Goal: Task Accomplishment & Management: Complete application form

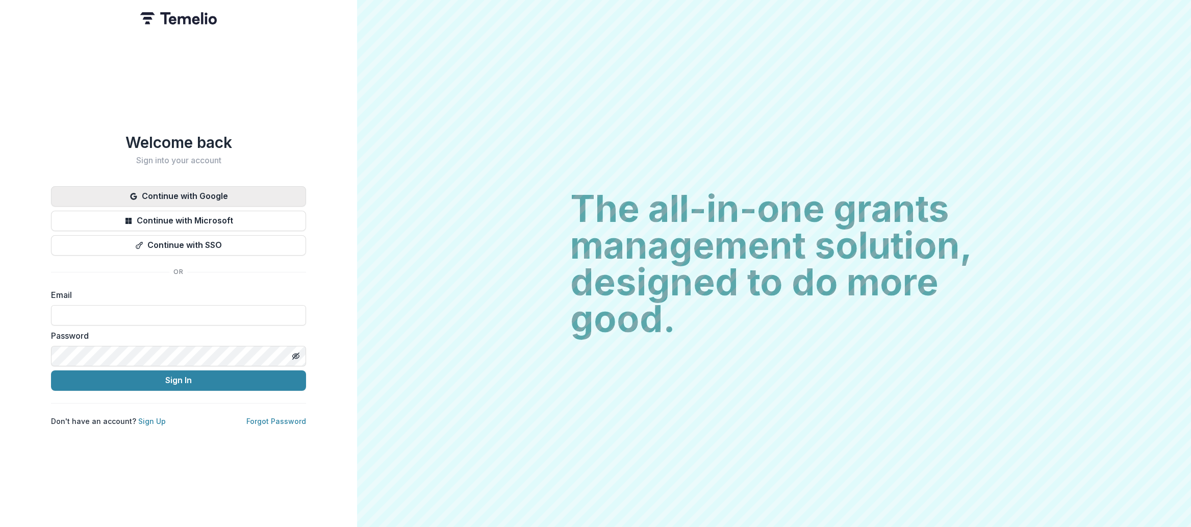
click at [188, 195] on button "Continue with Google" at bounding box center [178, 196] width 255 height 20
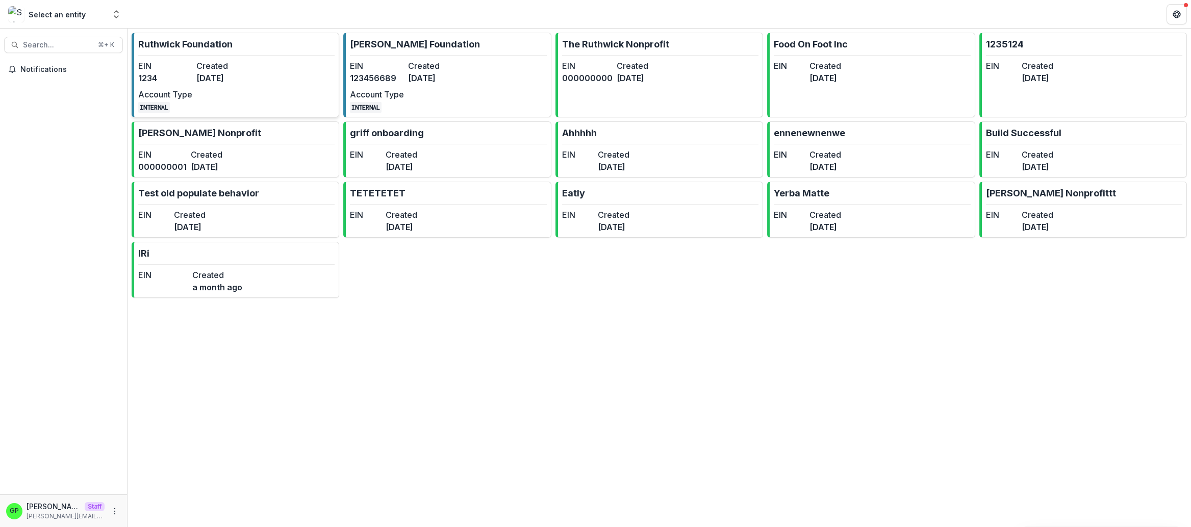
click at [209, 79] on dd "[DATE]" at bounding box center [223, 78] width 54 height 12
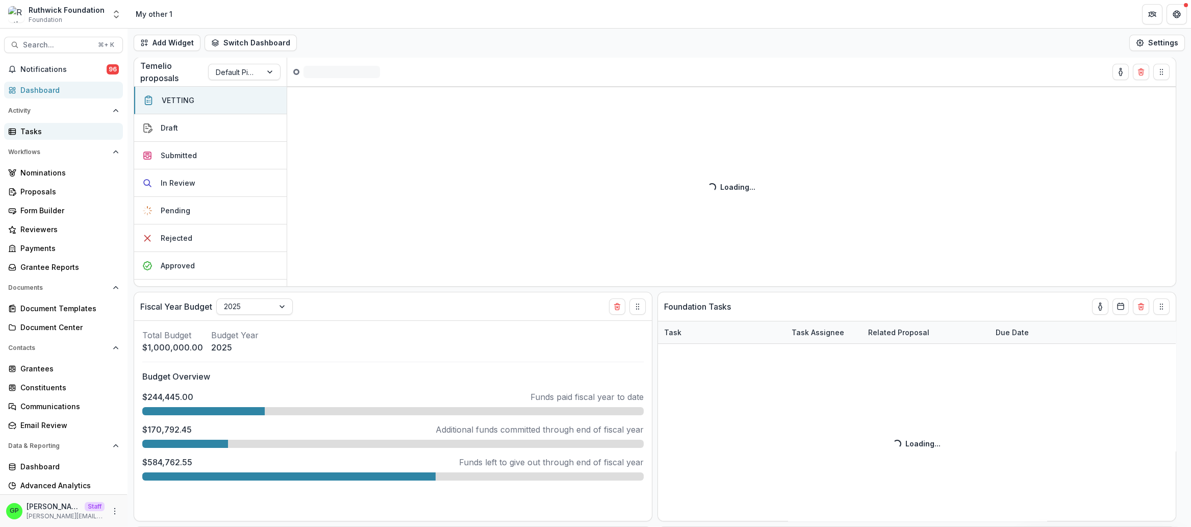
select select "**********"
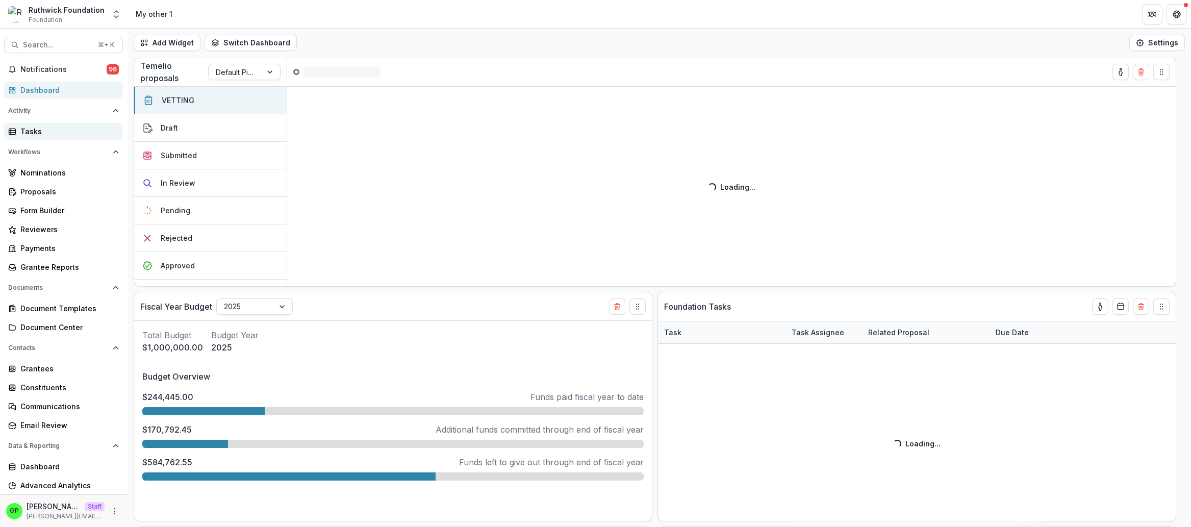
select select "**********"
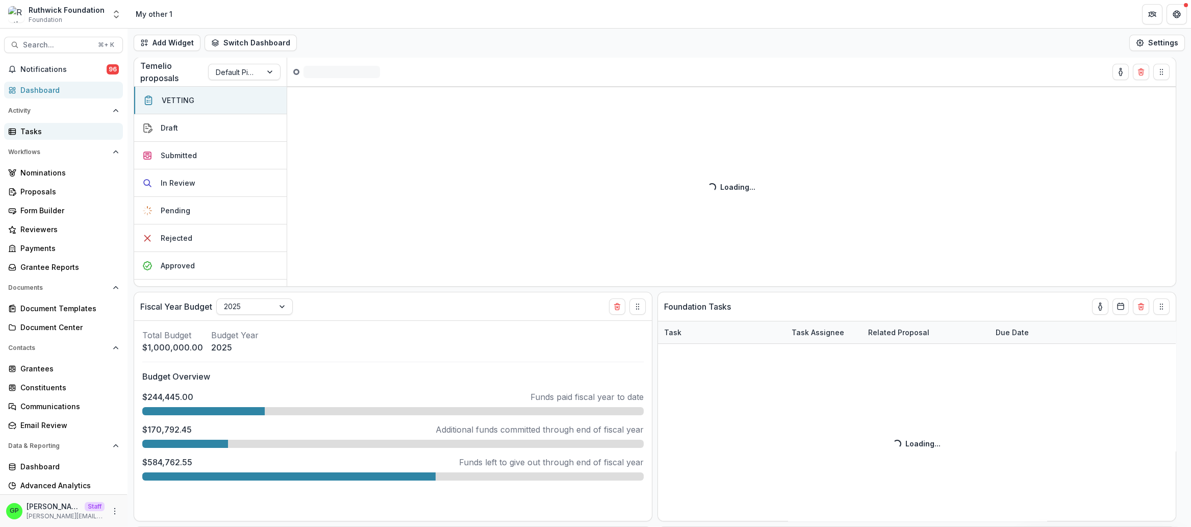
select select "**********"
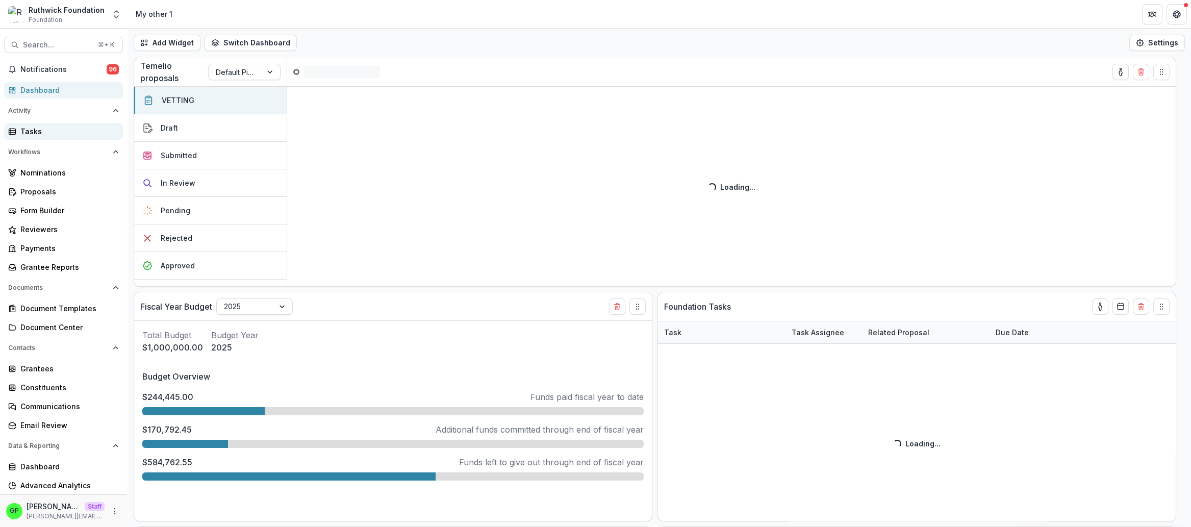
select select "**********"
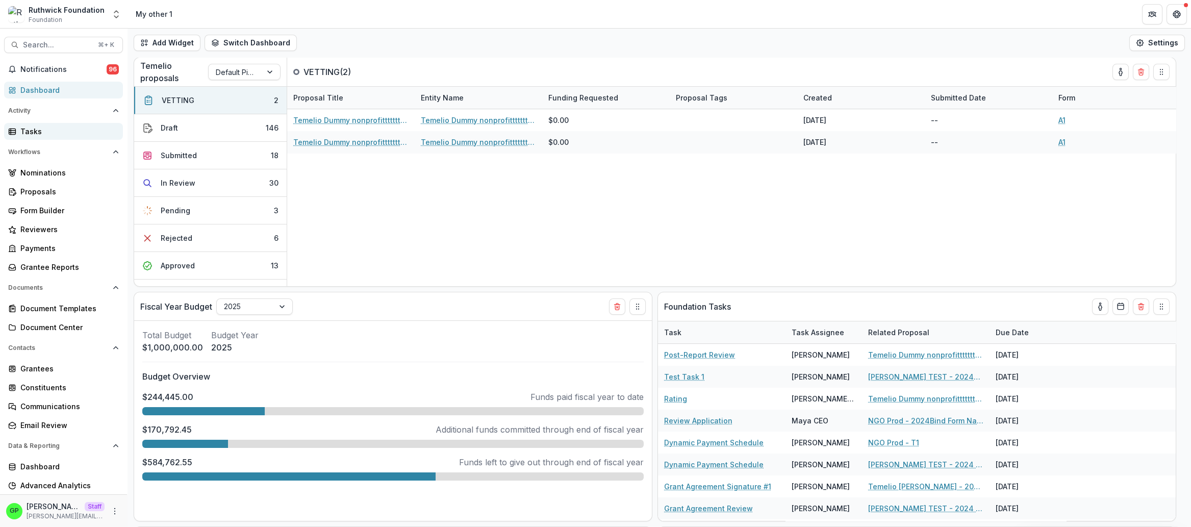
click at [62, 136] on div "Tasks" at bounding box center [67, 131] width 94 height 11
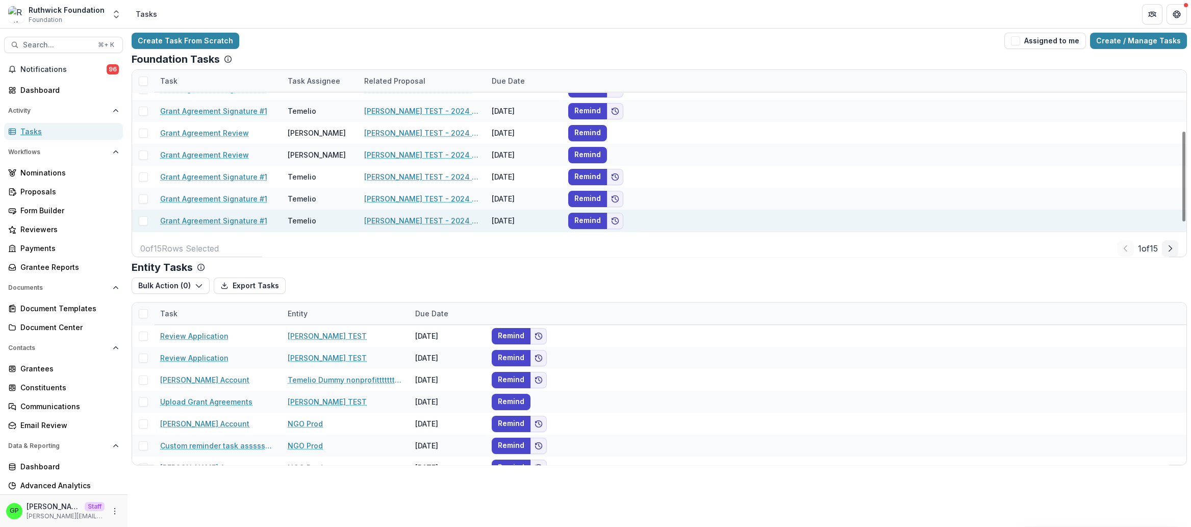
scroll to position [198, 0]
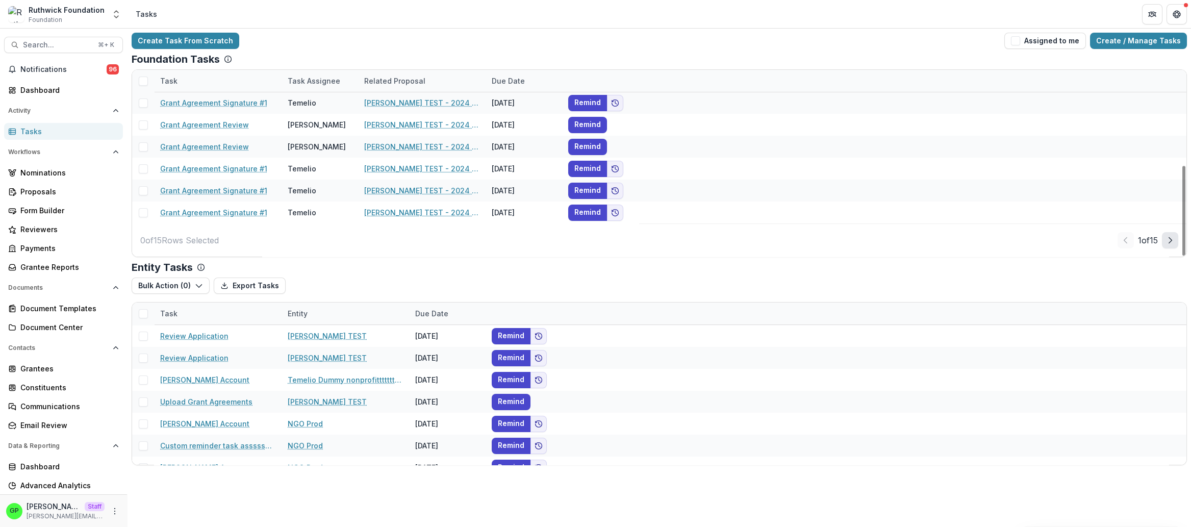
click at [1164, 240] on button "Next Page" at bounding box center [1170, 240] width 16 height 16
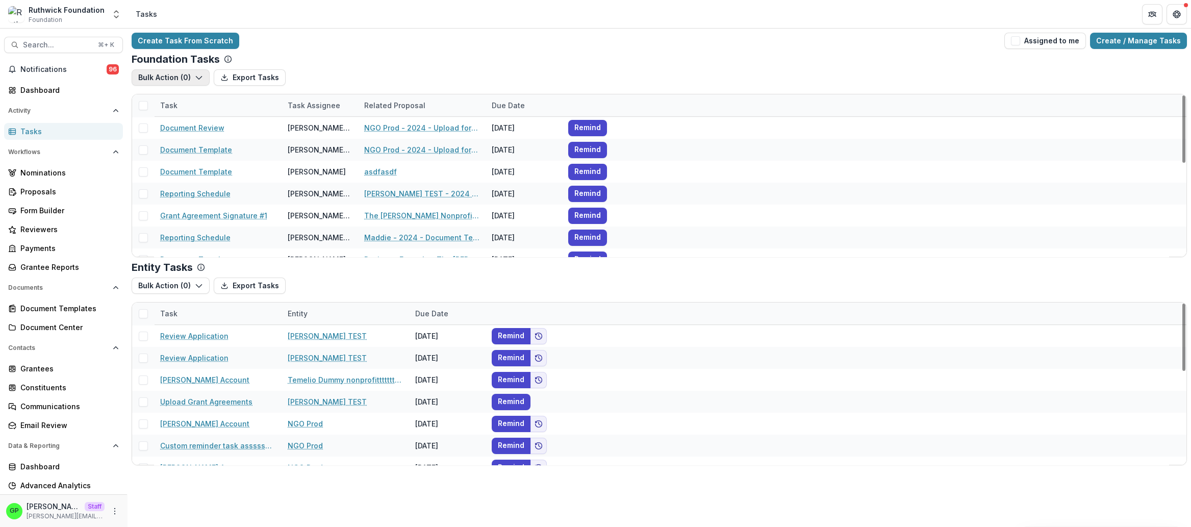
click at [192, 86] on button "Bulk Action ( 0 )" at bounding box center [171, 77] width 78 height 16
click at [200, 107] on button "Reporting Schedule Tasks" at bounding box center [194, 100] width 120 height 17
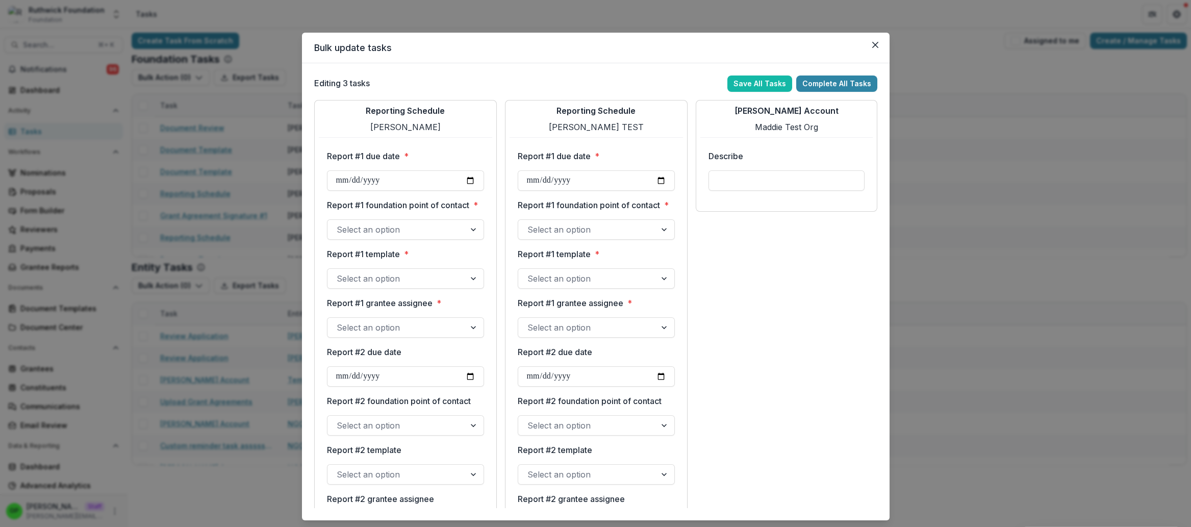
drag, startPoint x: 864, startPoint y: 45, endPoint x: 873, endPoint y: 54, distance: 12.6
click at [867, 45] on button "Close" at bounding box center [875, 45] width 16 height 16
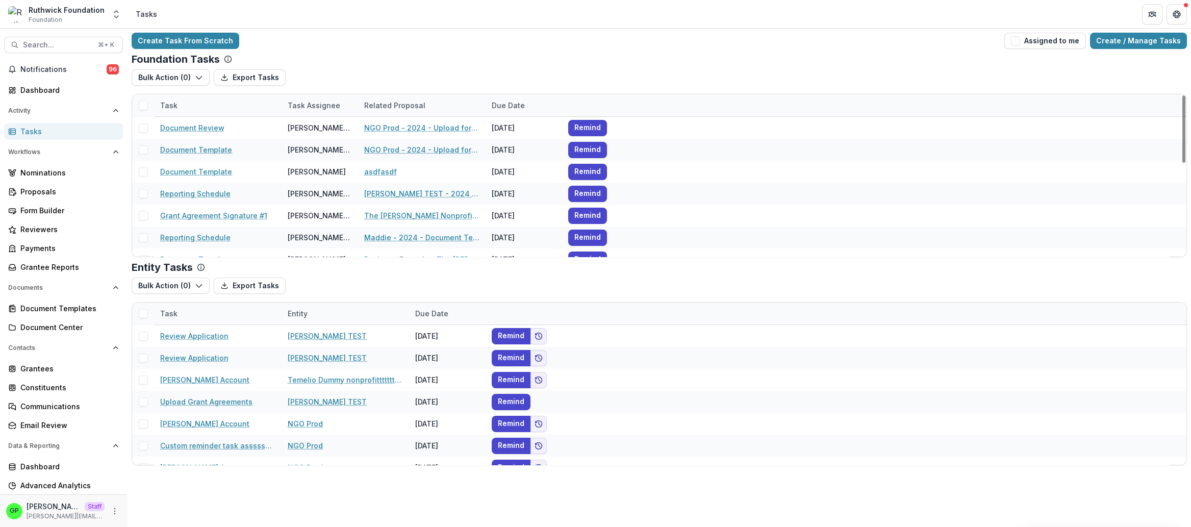
scroll to position [222, 0]
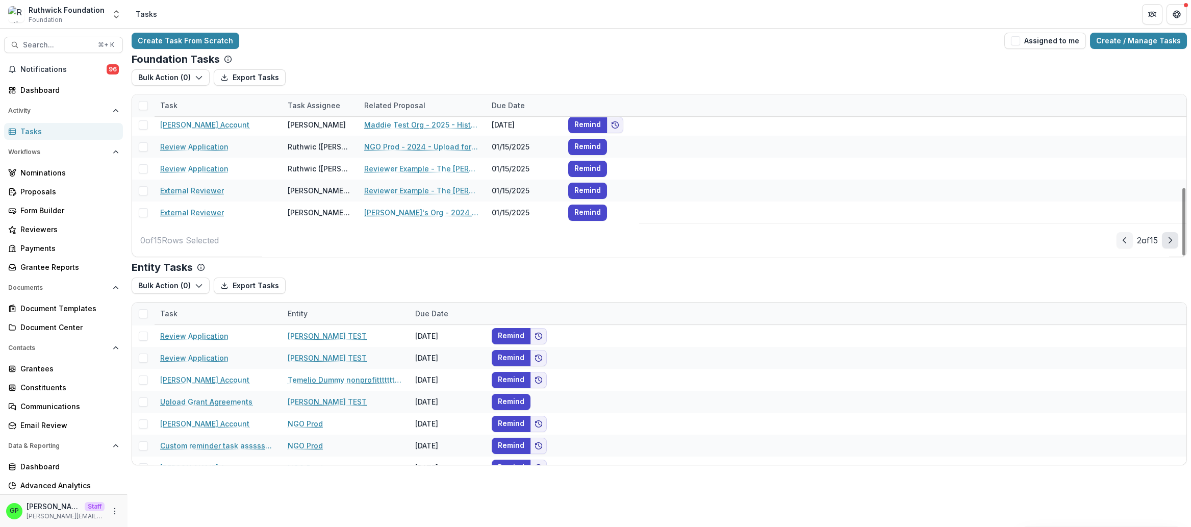
click at [1163, 241] on div "2 of 15" at bounding box center [1148, 240] width 62 height 16
click at [1163, 241] on button "Next Page" at bounding box center [1170, 240] width 16 height 16
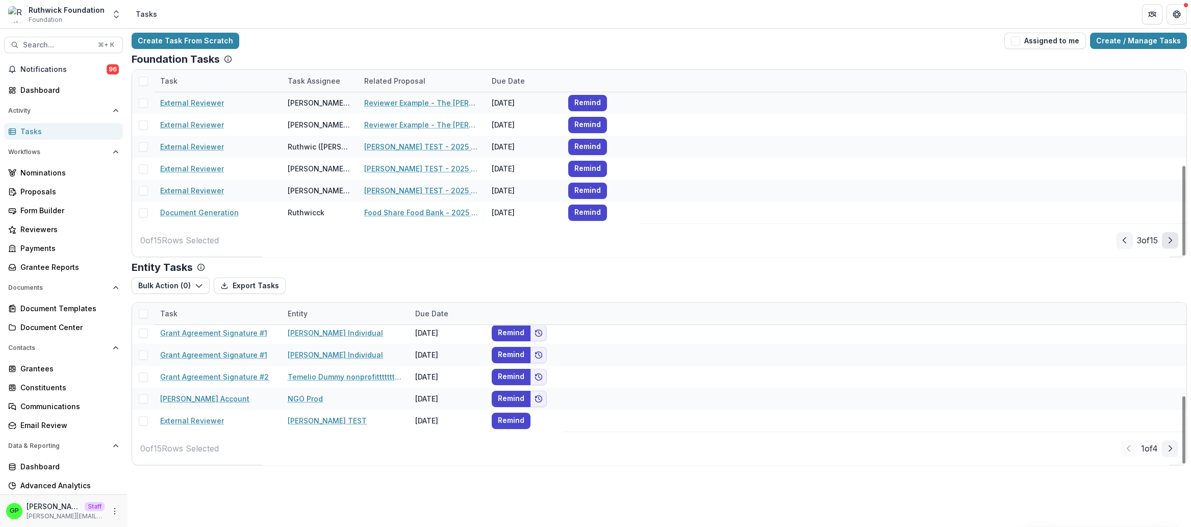
click at [1166, 240] on button "Next Page" at bounding box center [1170, 240] width 16 height 16
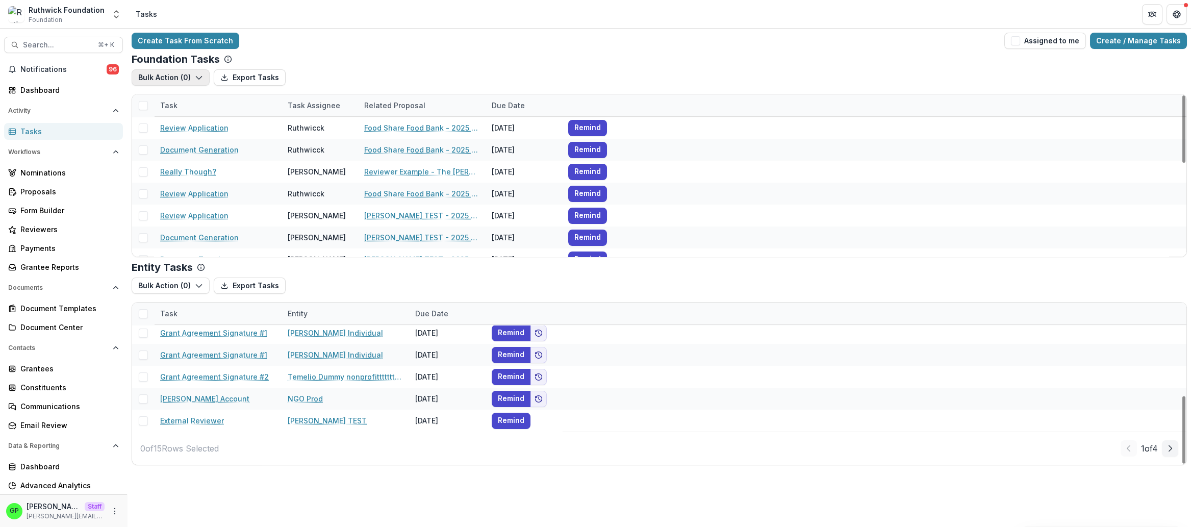
click at [175, 79] on button "Bulk Action ( 0 )" at bounding box center [171, 77] width 78 height 16
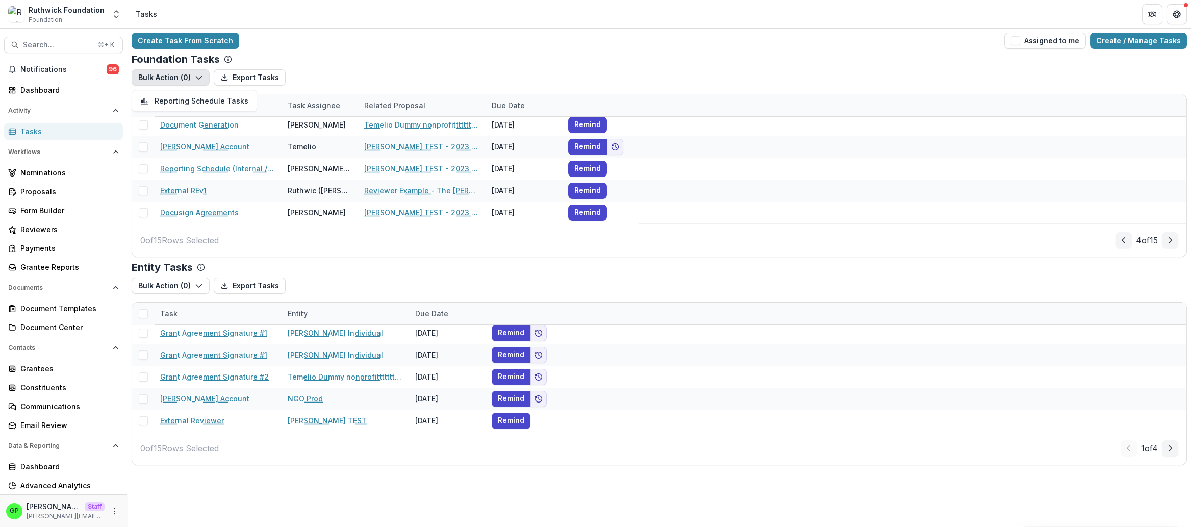
click at [162, 80] on button "Bulk Action ( 0 )" at bounding box center [171, 77] width 78 height 16
click at [1164, 241] on button "Next Page" at bounding box center [1170, 240] width 16 height 16
click at [186, 72] on button "Bulk Action ( 0 )" at bounding box center [171, 77] width 78 height 16
click at [157, 115] on button "Grant Upload Tasks" at bounding box center [194, 117] width 120 height 17
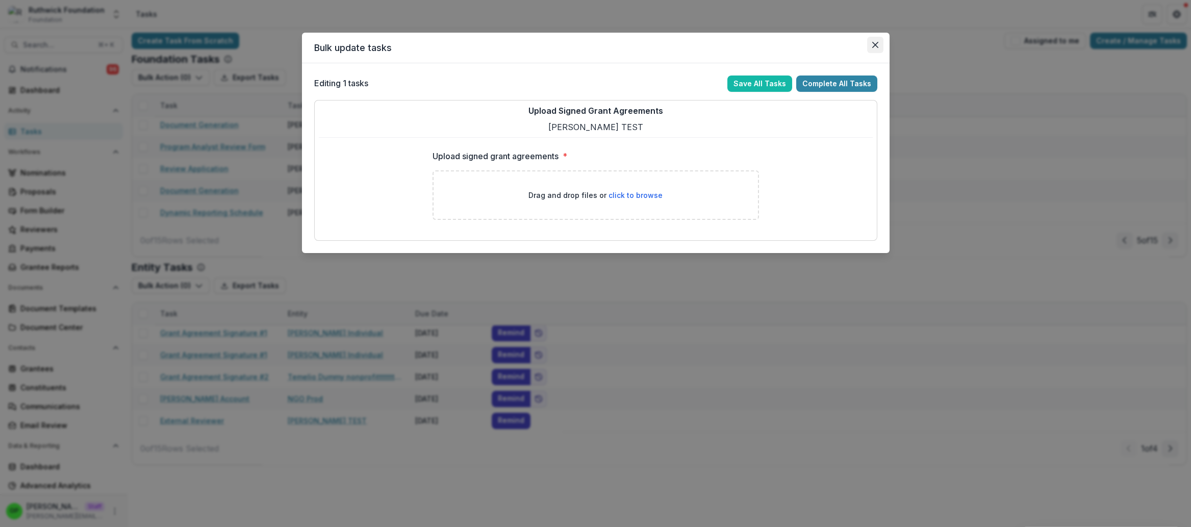
click at [877, 49] on button "Close" at bounding box center [875, 45] width 16 height 16
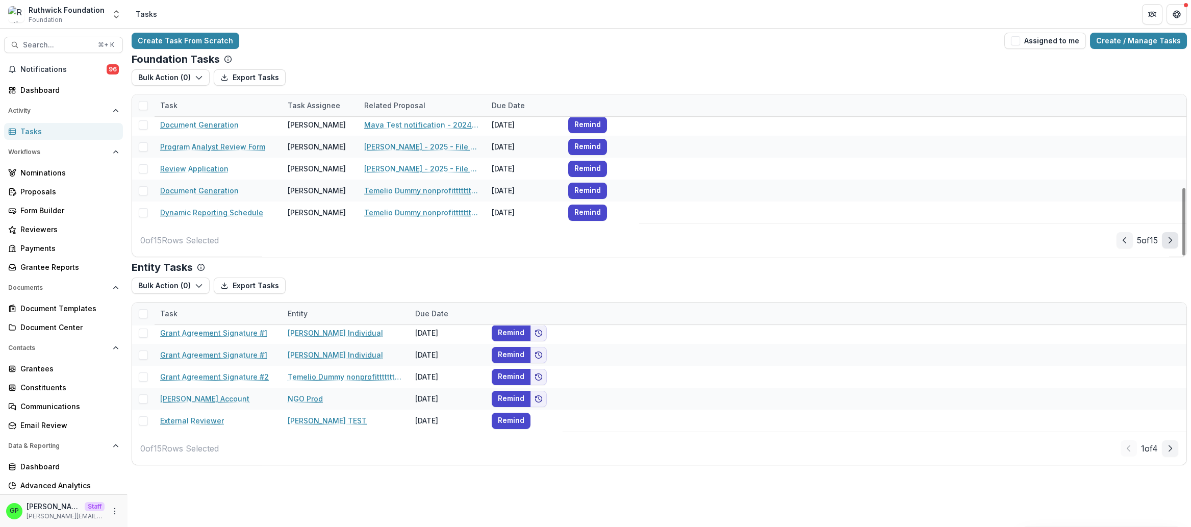
click at [1167, 234] on button "Next Page" at bounding box center [1170, 240] width 16 height 16
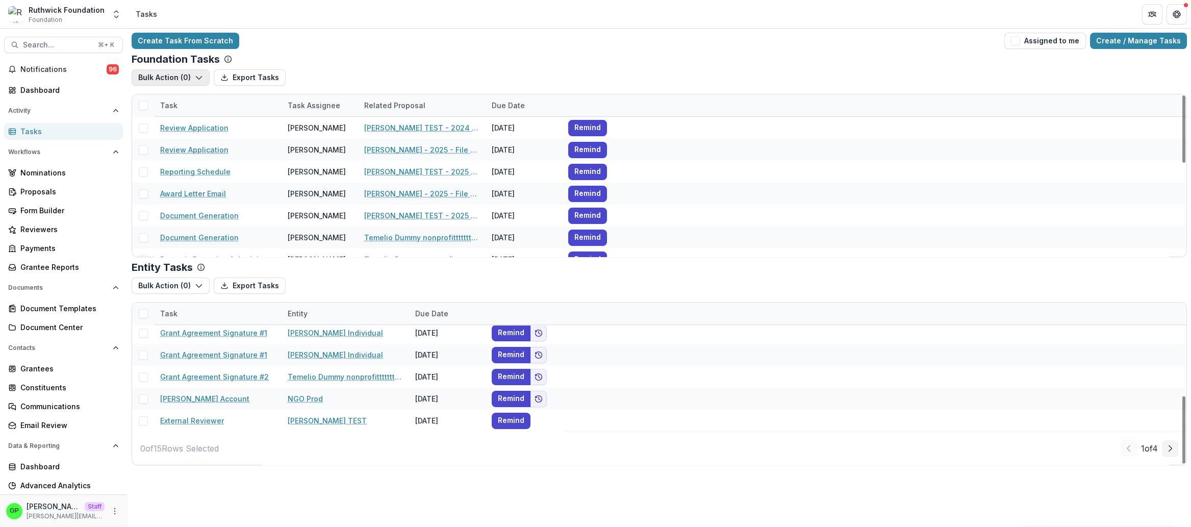
click at [171, 70] on button "Bulk Action ( 0 )" at bounding box center [171, 77] width 78 height 16
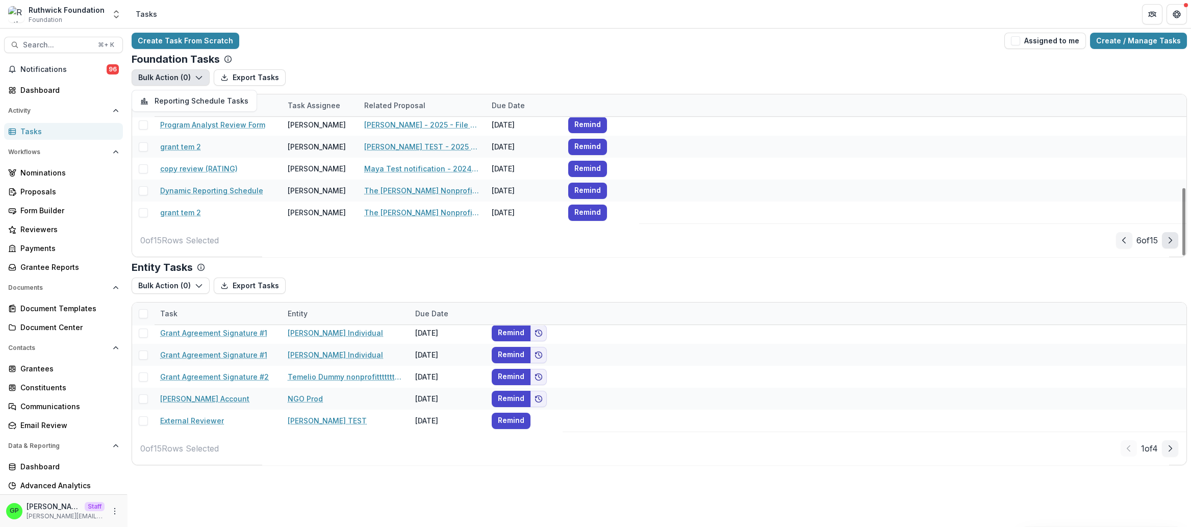
click at [1166, 243] on button "Next Page" at bounding box center [1170, 240] width 16 height 16
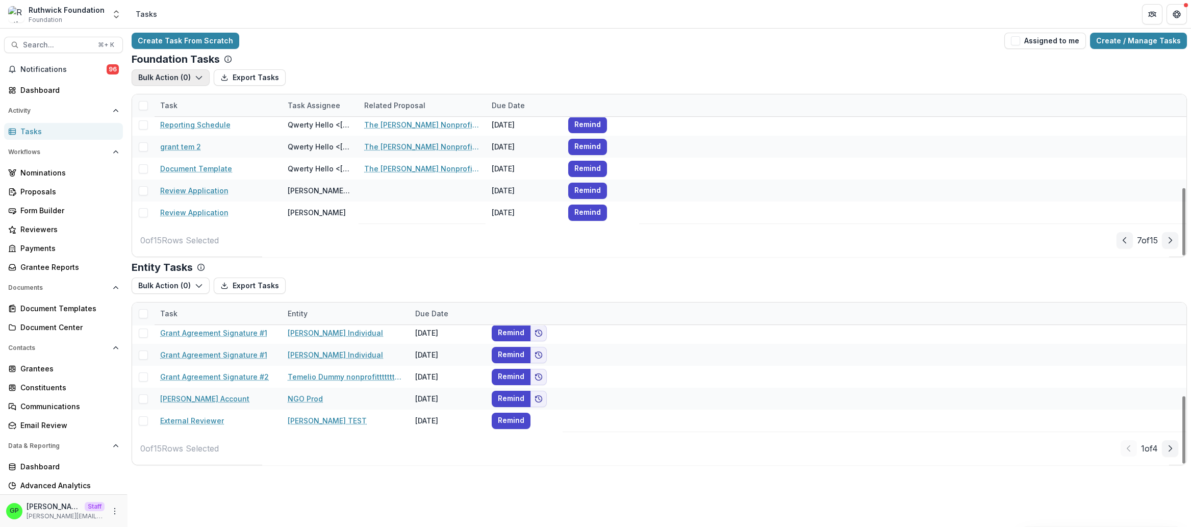
click at [161, 79] on button "Bulk Action ( 0 )" at bounding box center [171, 77] width 78 height 16
click at [1177, 236] on button "Next Page" at bounding box center [1170, 240] width 16 height 16
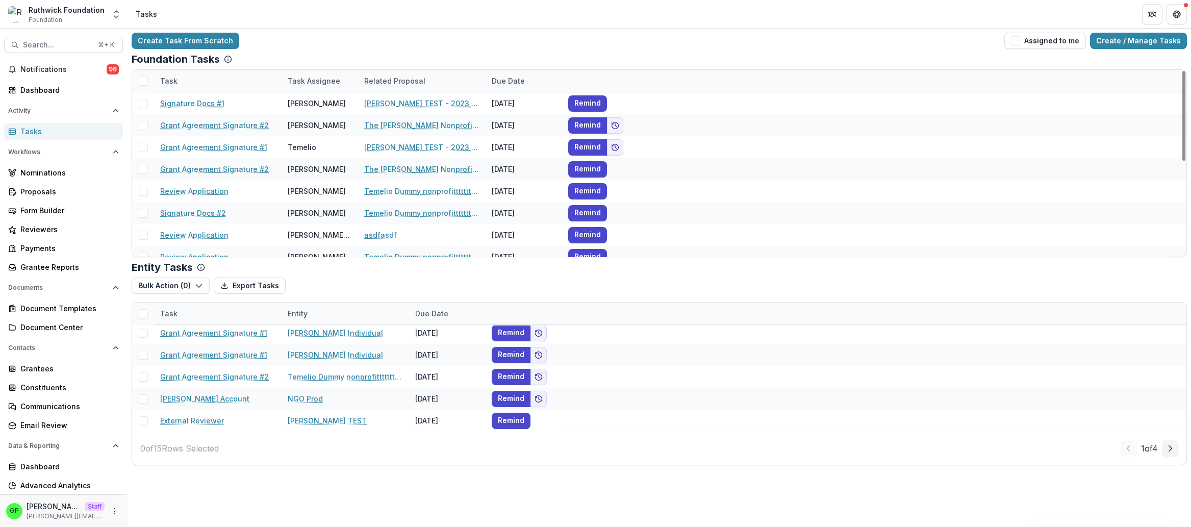
scroll to position [198, 0]
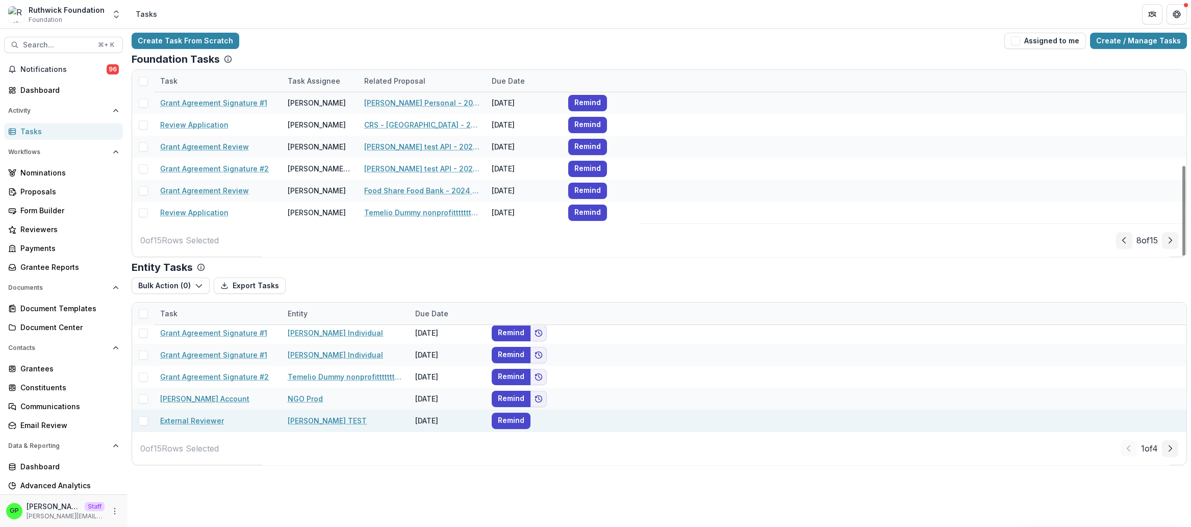
click at [1171, 241] on polyline "Next Page" at bounding box center [1170, 240] width 3 height 6
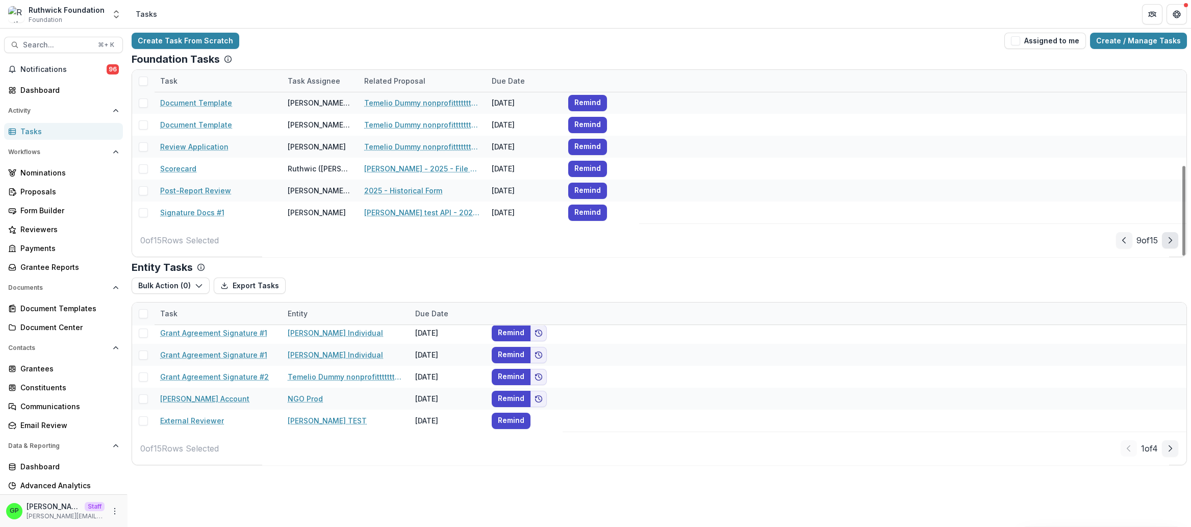
click at [1173, 238] on icon "Next Page" at bounding box center [1170, 240] width 8 height 8
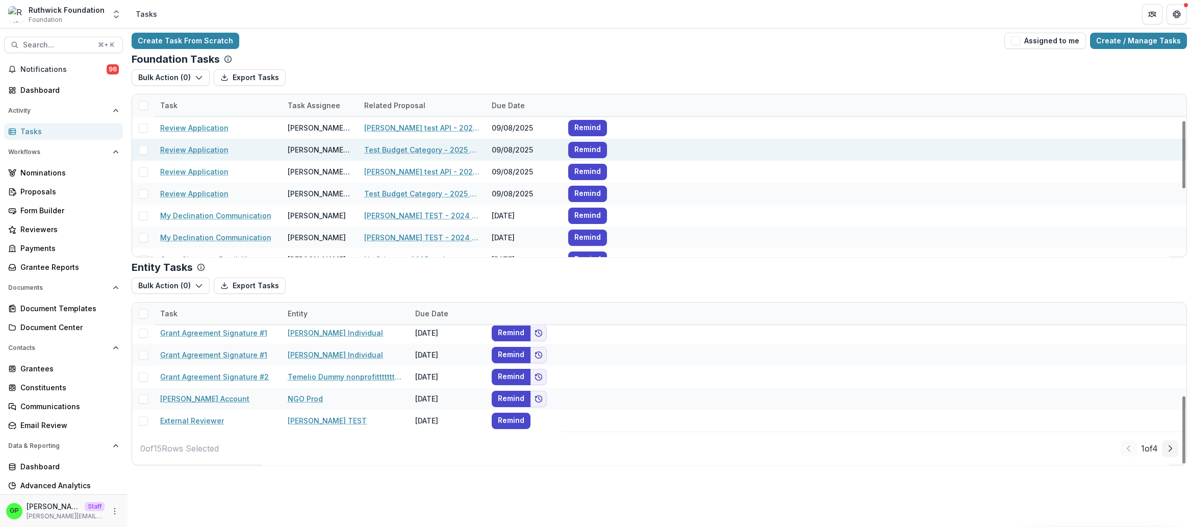
scroll to position [222, 0]
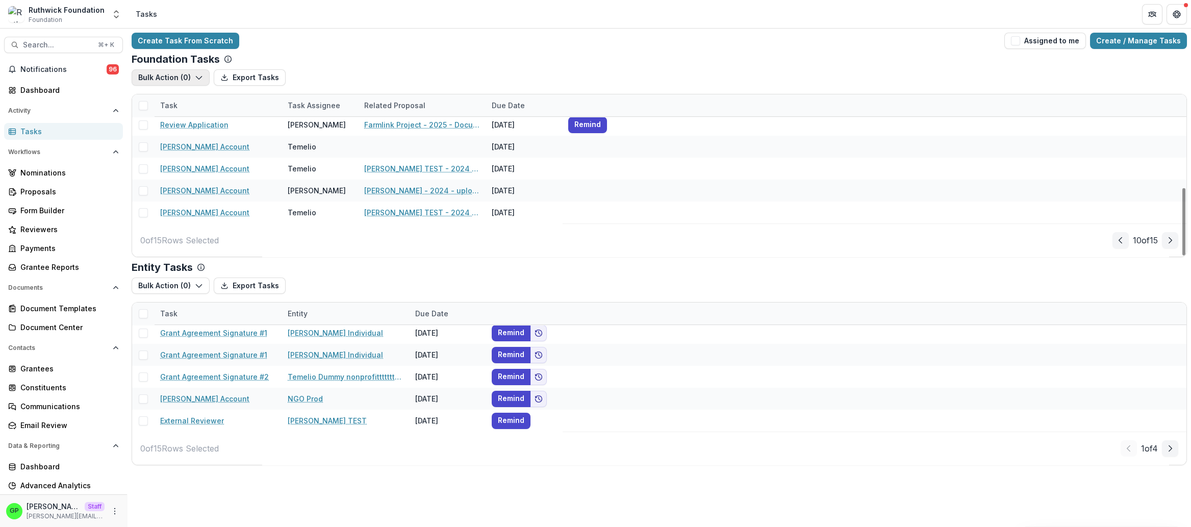
click at [190, 78] on button "Bulk Action ( 0 )" at bounding box center [171, 77] width 78 height 16
click at [191, 79] on button "Bulk Action ( 0 )" at bounding box center [171, 77] width 78 height 16
click at [1166, 246] on button "Next Page" at bounding box center [1170, 240] width 16 height 16
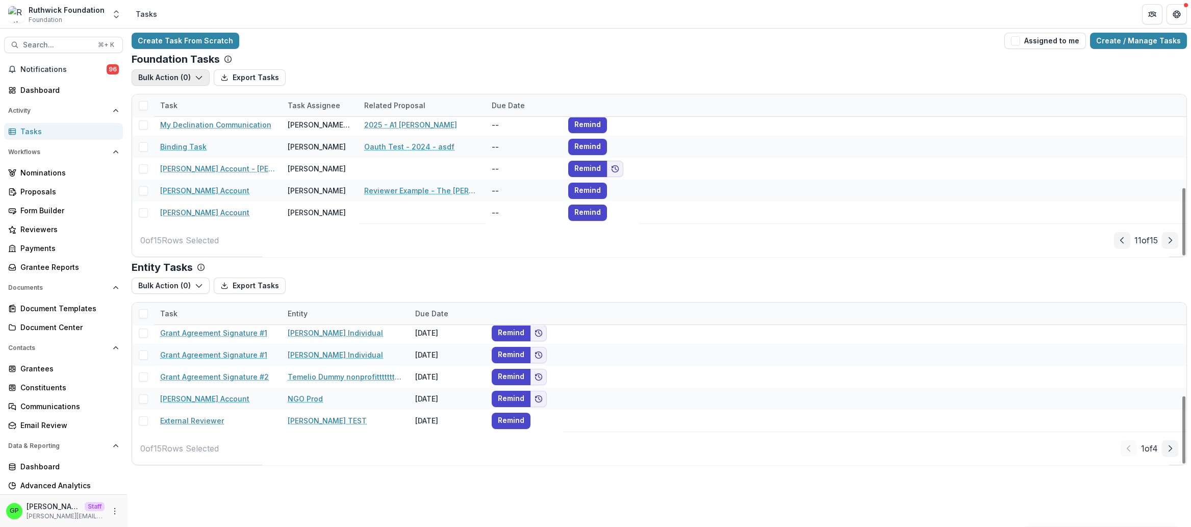
click at [195, 84] on button "Bulk Action ( 0 )" at bounding box center [171, 77] width 78 height 16
click at [196, 82] on button "Bulk Action ( 0 )" at bounding box center [171, 77] width 78 height 16
click at [1177, 238] on button "Next Page" at bounding box center [1170, 240] width 16 height 16
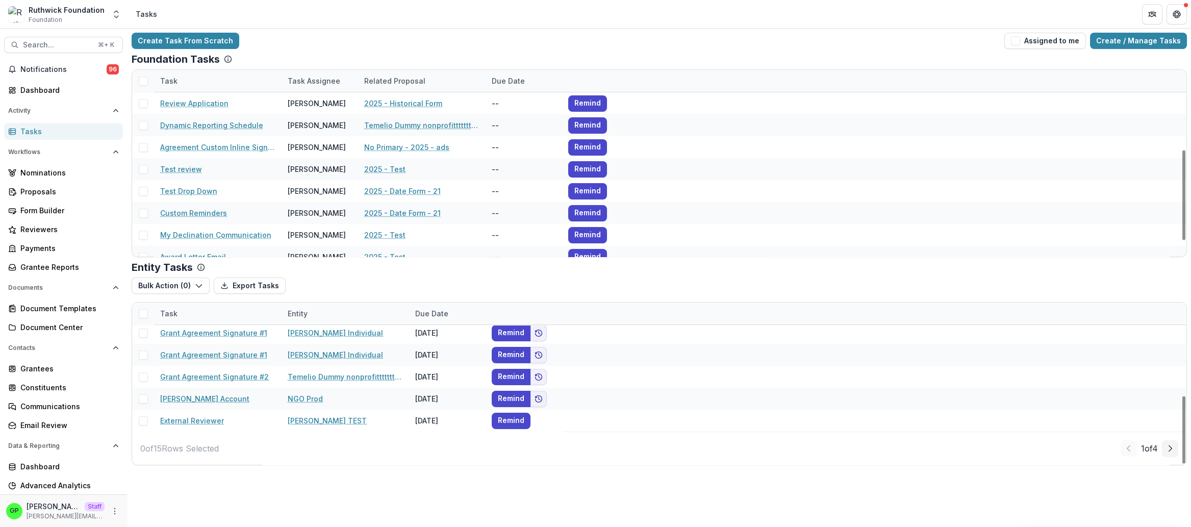
scroll to position [198, 0]
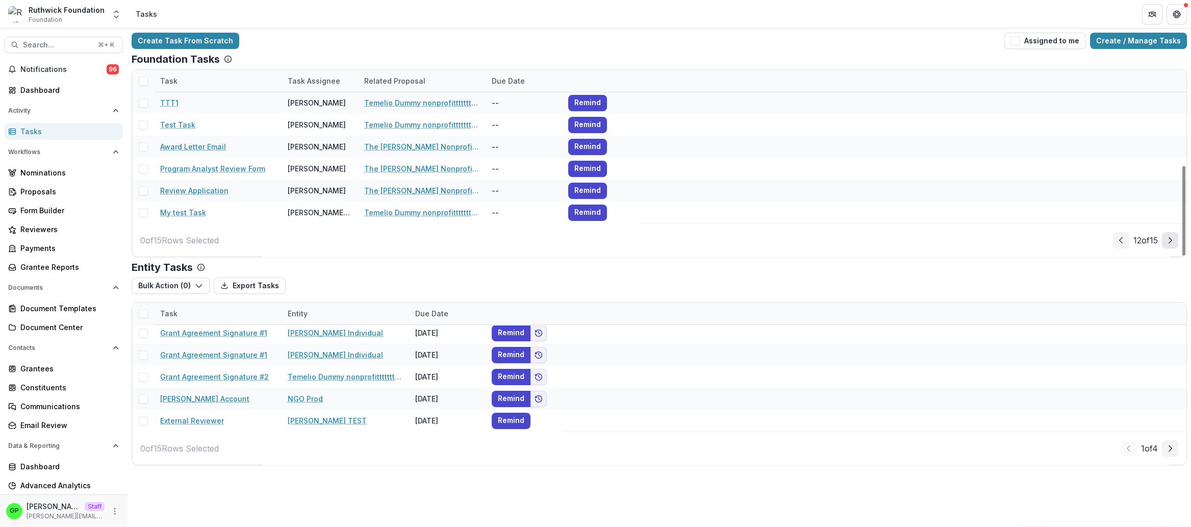
click at [1170, 245] on button "Next Page" at bounding box center [1170, 240] width 16 height 16
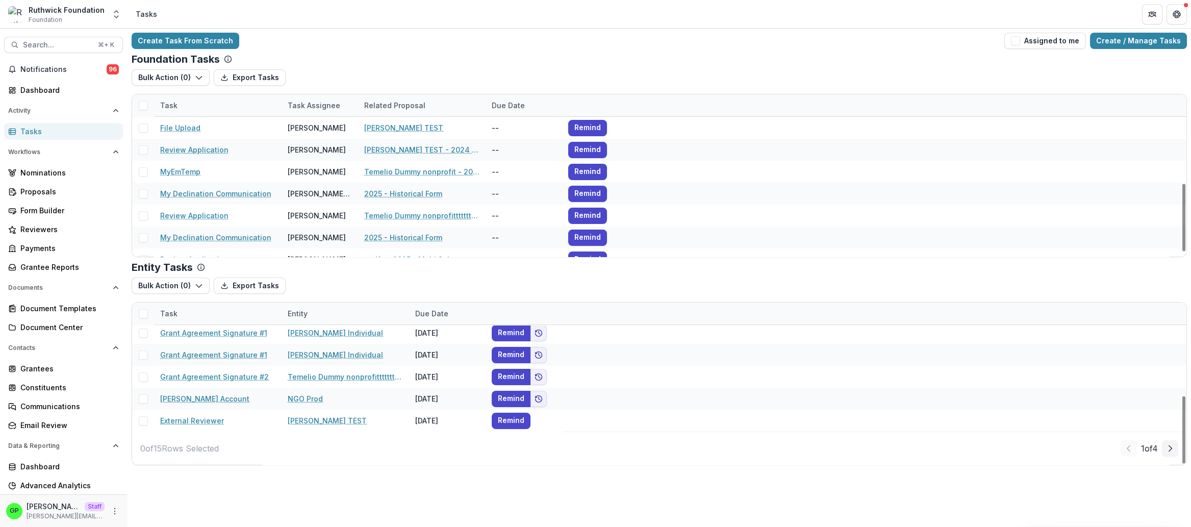
scroll to position [222, 0]
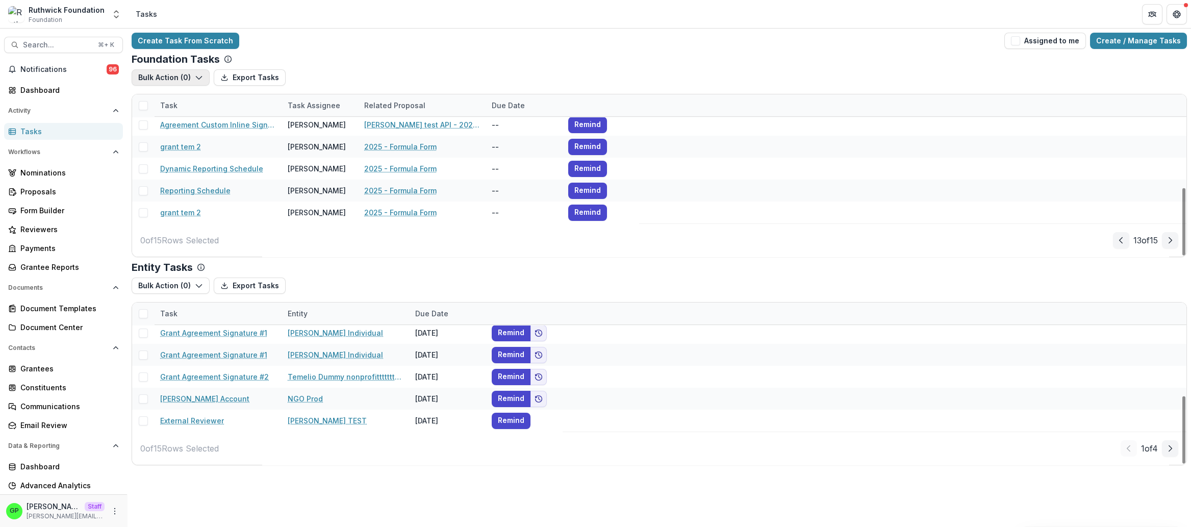
click at [193, 78] on button "Bulk Action ( 0 )" at bounding box center [171, 77] width 78 height 16
click at [192, 78] on button "Bulk Action ( 0 )" at bounding box center [171, 77] width 78 height 16
click at [1176, 243] on button "Next Page" at bounding box center [1170, 240] width 16 height 16
click at [195, 283] on icon "button" at bounding box center [199, 286] width 8 height 8
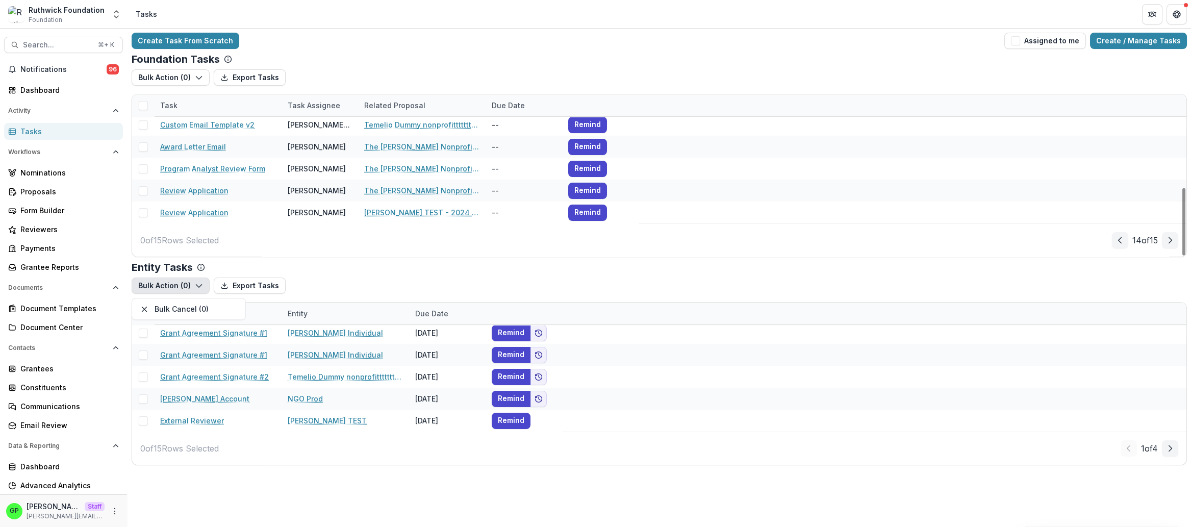
click at [195, 283] on icon "button" at bounding box center [199, 286] width 8 height 8
click at [189, 75] on button "Bulk Action ( 0 )" at bounding box center [171, 77] width 78 height 16
click at [188, 75] on button "Bulk Action ( 0 )" at bounding box center [171, 77] width 78 height 16
click at [187, 76] on button "Bulk Action ( 0 )" at bounding box center [171, 77] width 78 height 16
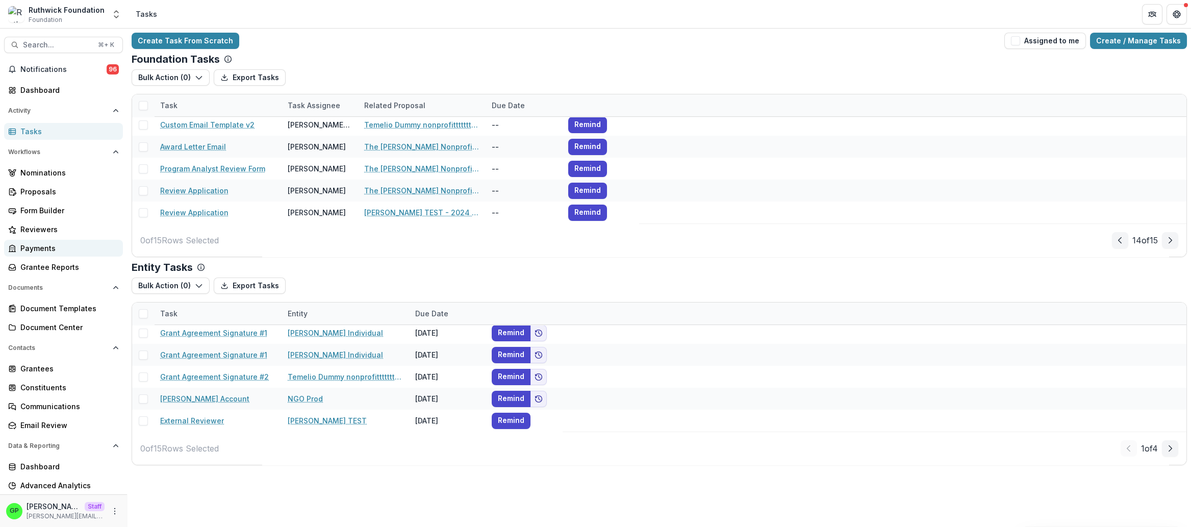
click at [59, 249] on div "Payments" at bounding box center [67, 248] width 94 height 11
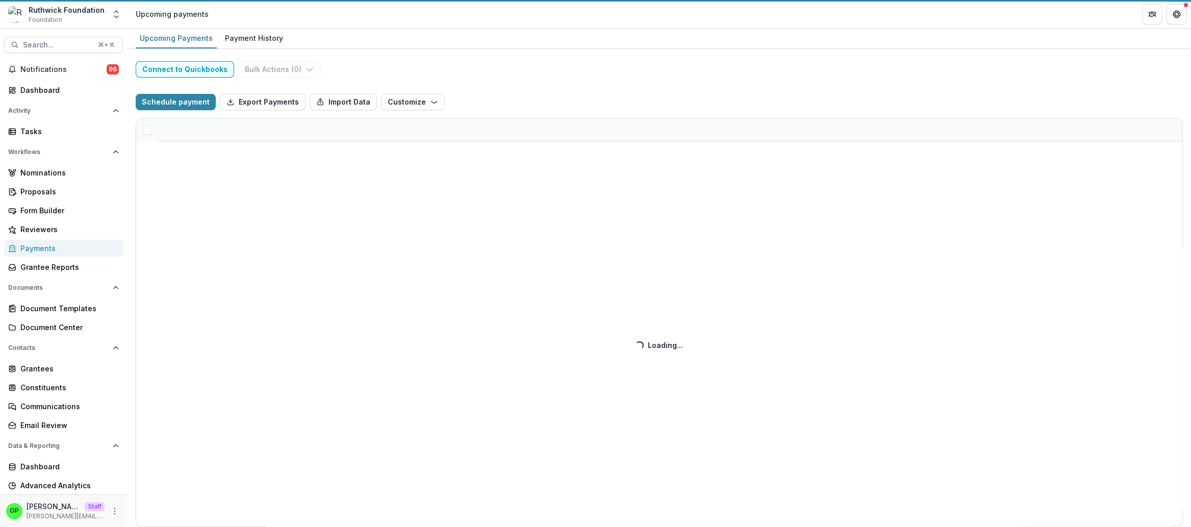
select select "**********"
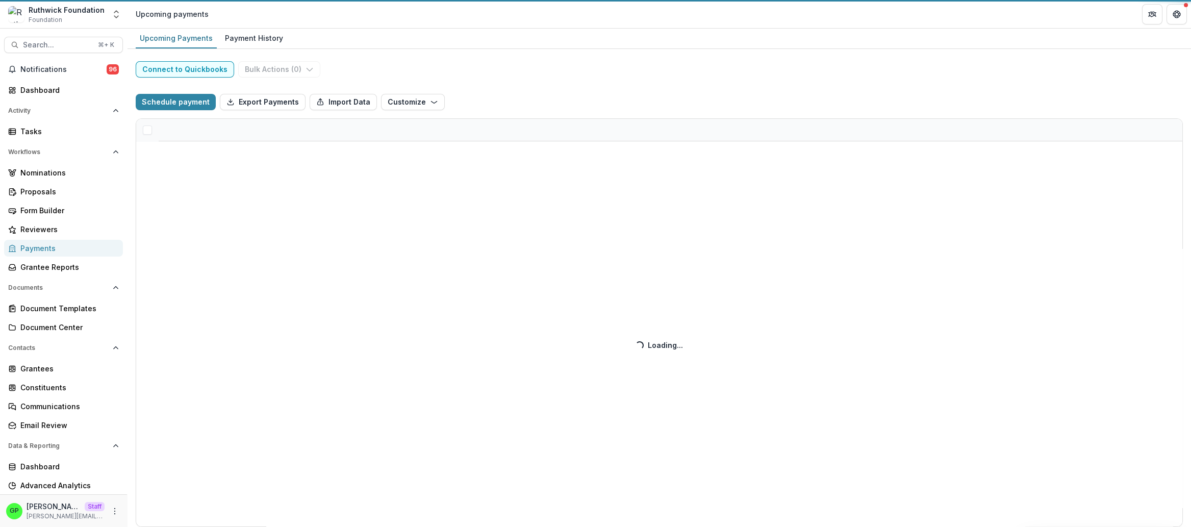
select select "**********"
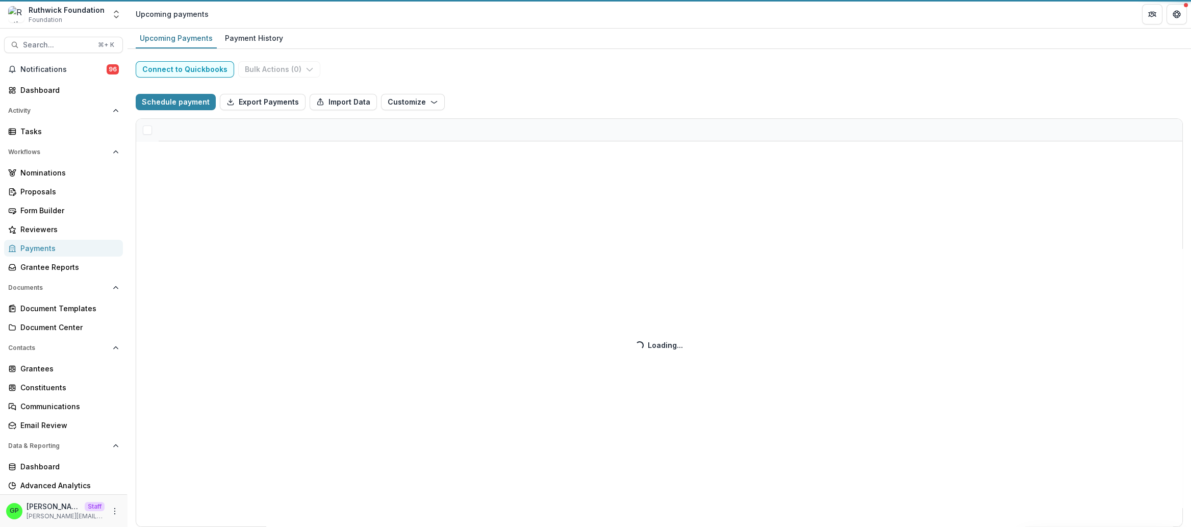
select select "**********"
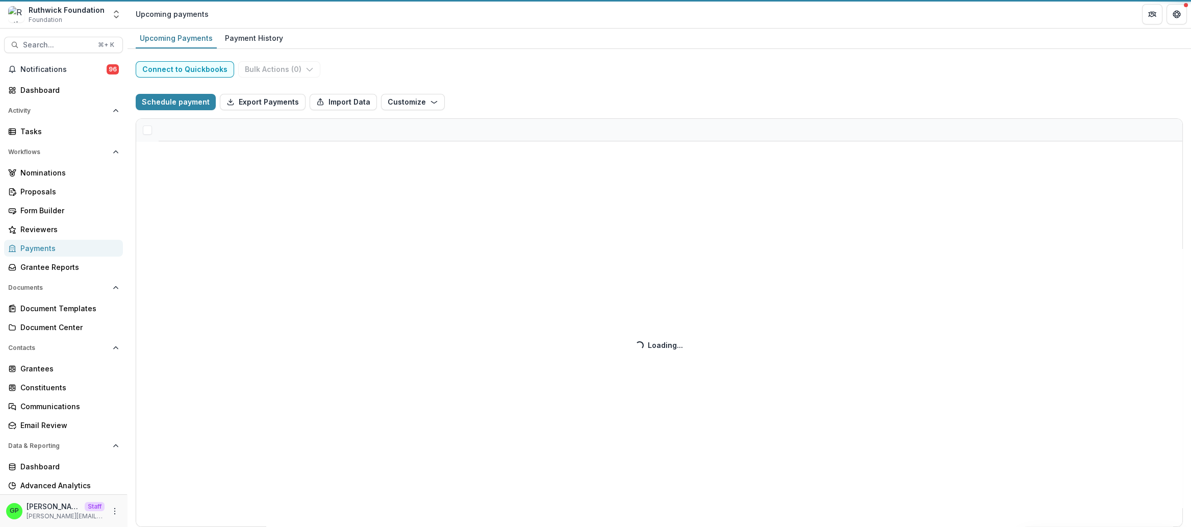
select select "**********"
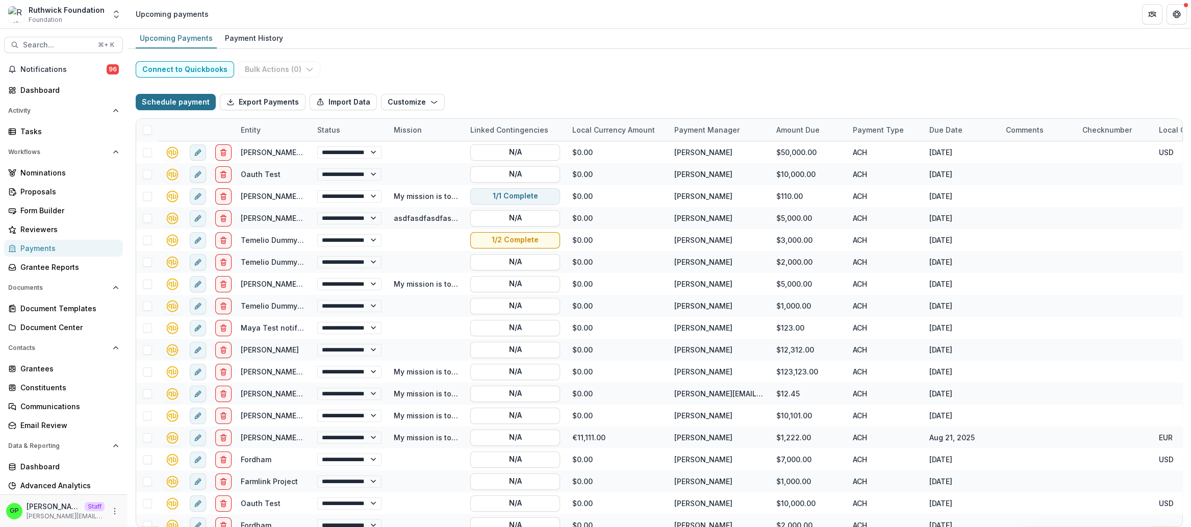
click at [194, 105] on button "Schedule payment" at bounding box center [176, 102] width 80 height 16
select select "**********"
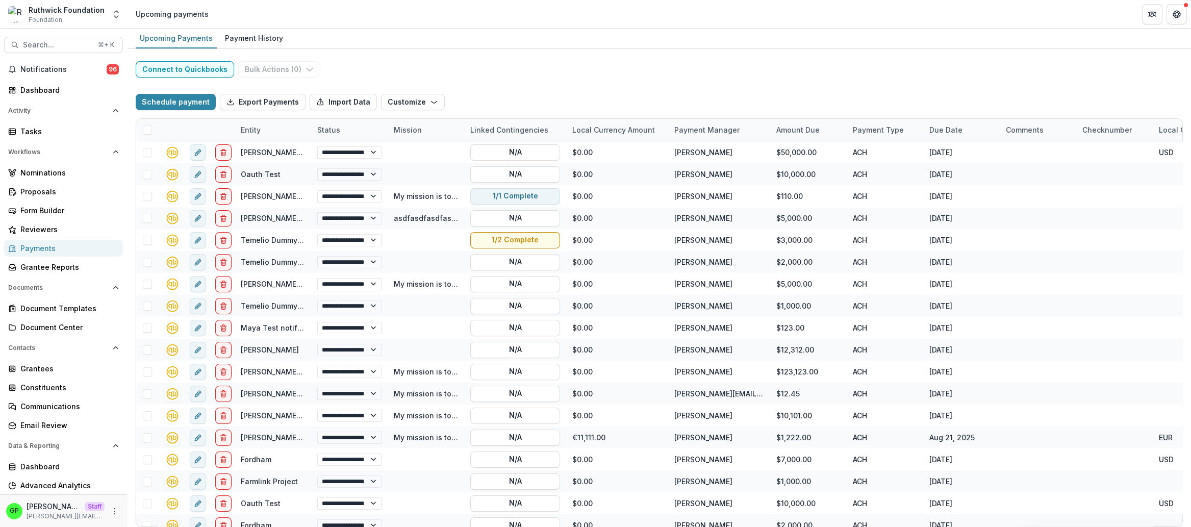
select select "**********"
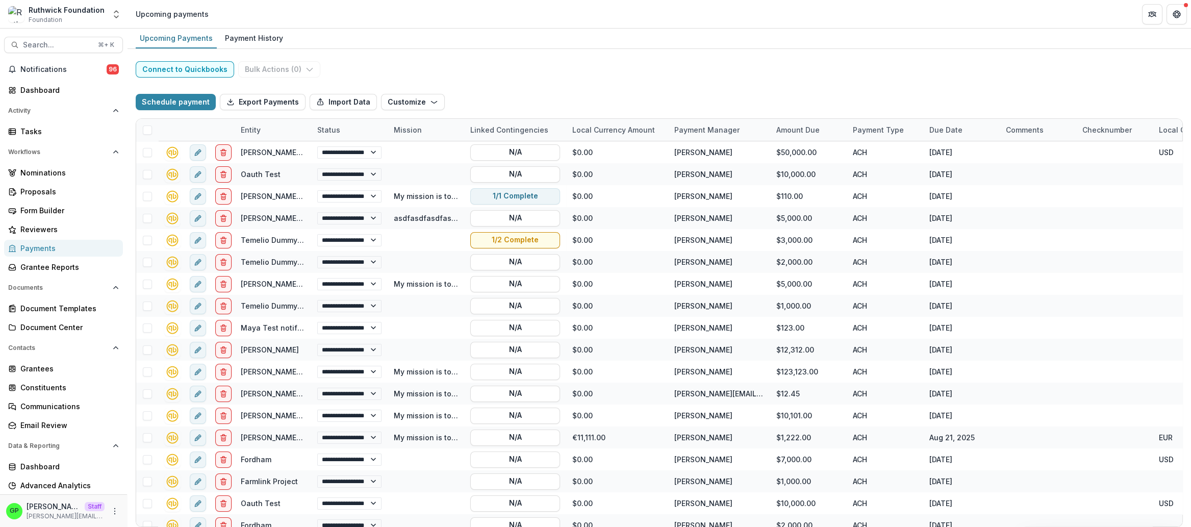
select select "**********"
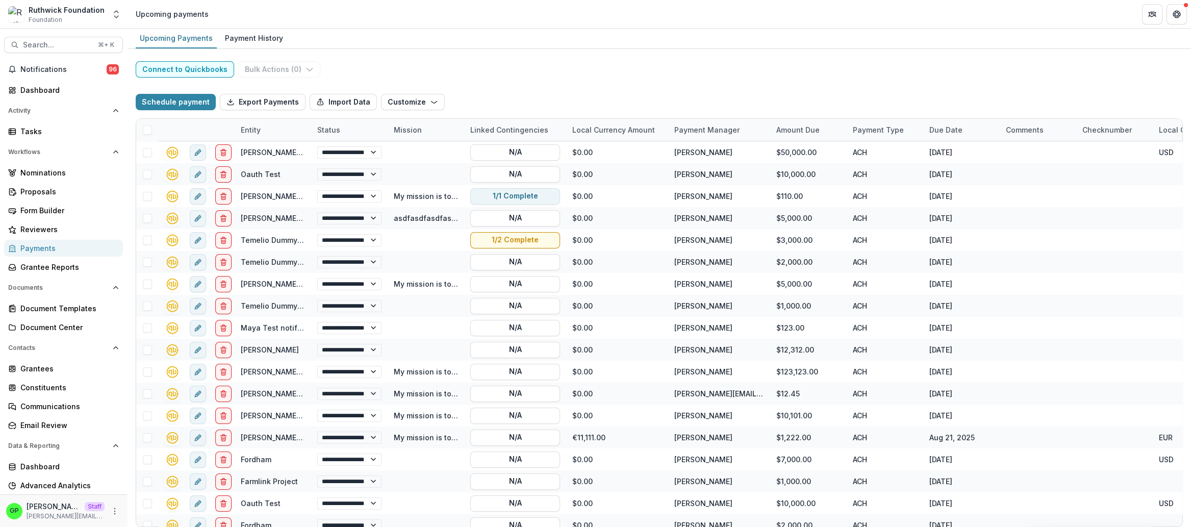
select select "**********"
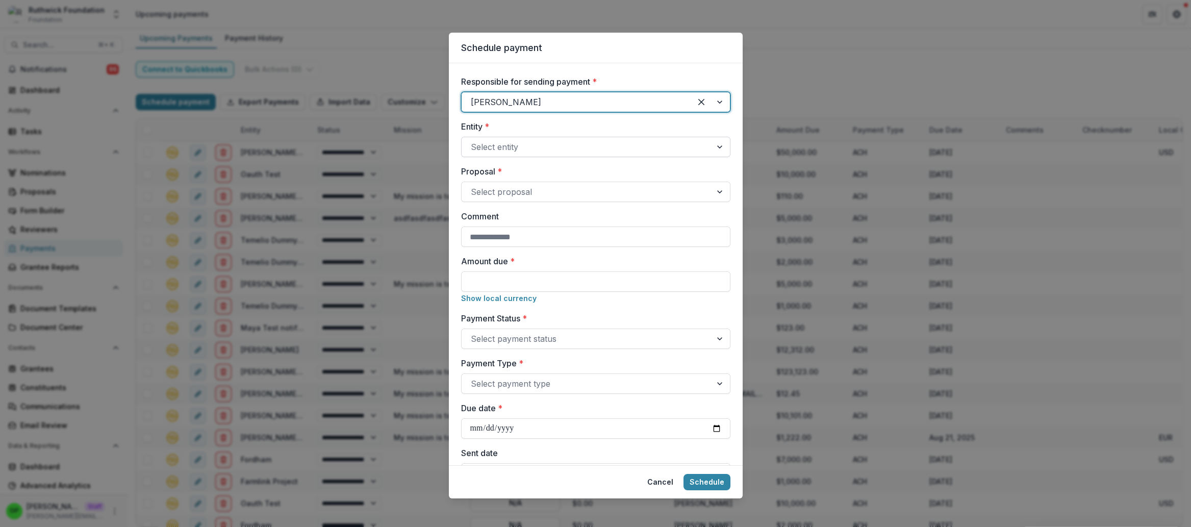
click at [500, 156] on div "Select entity" at bounding box center [595, 147] width 269 height 20
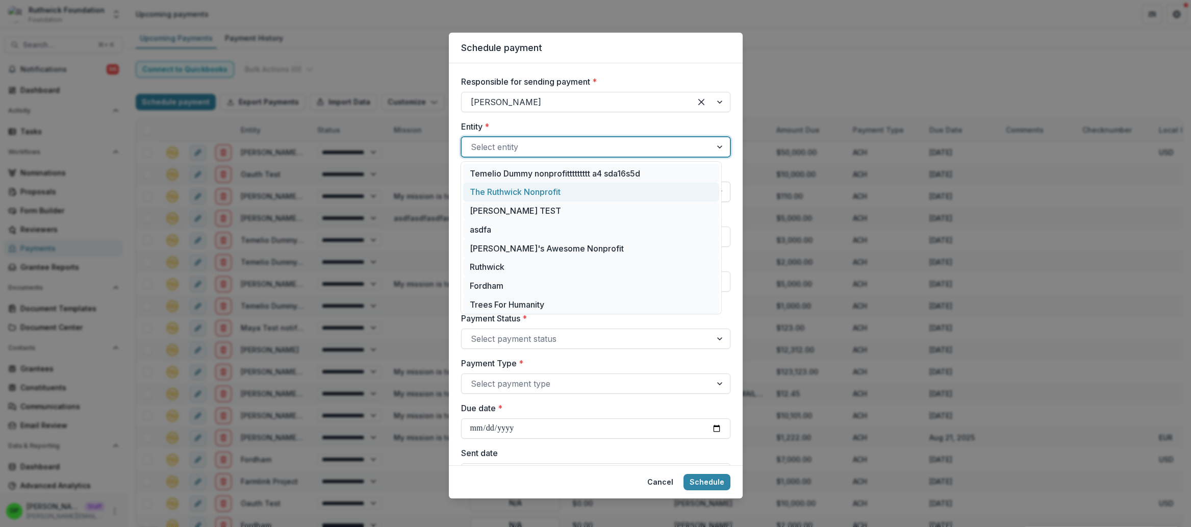
drag, startPoint x: 508, startPoint y: 189, endPoint x: 506, endPoint y: 184, distance: 5.3
click at [508, 189] on div "The Ruthwick Nonprofit" at bounding box center [591, 192] width 256 height 19
click at [506, 184] on div "Select proposal" at bounding box center [595, 192] width 269 height 20
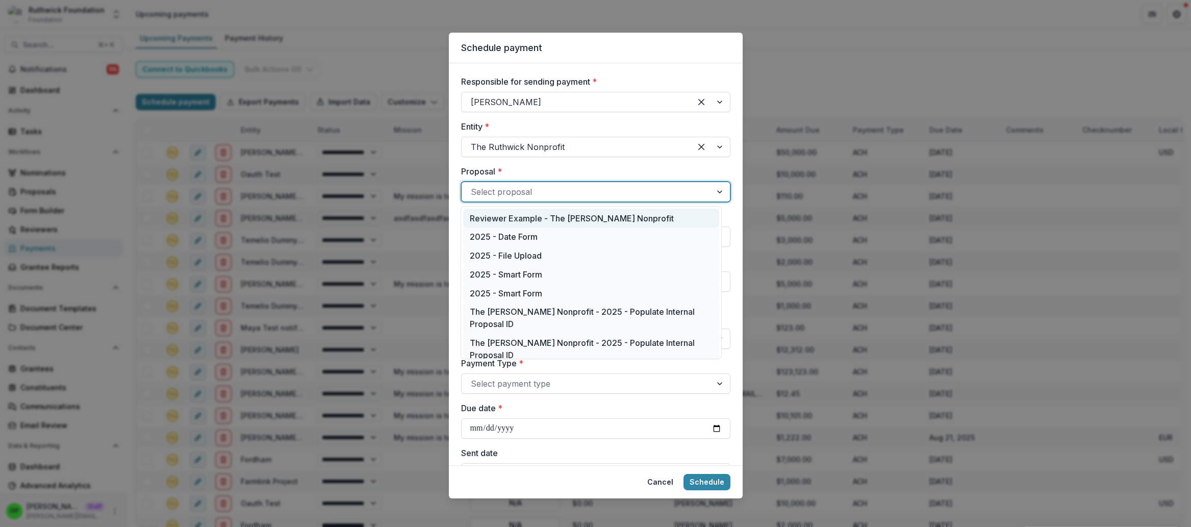
click at [504, 226] on div "Reviewer Example - The [PERSON_NAME] Nonprofit" at bounding box center [591, 218] width 256 height 19
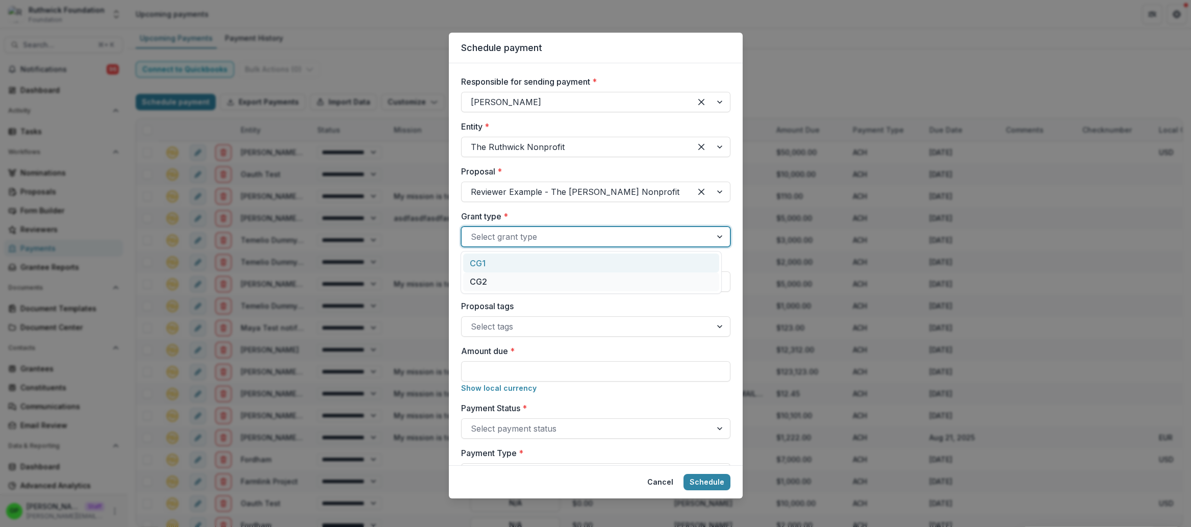
click at [507, 236] on div at bounding box center [587, 237] width 232 height 14
click at [513, 259] on div "CG1" at bounding box center [591, 263] width 256 height 19
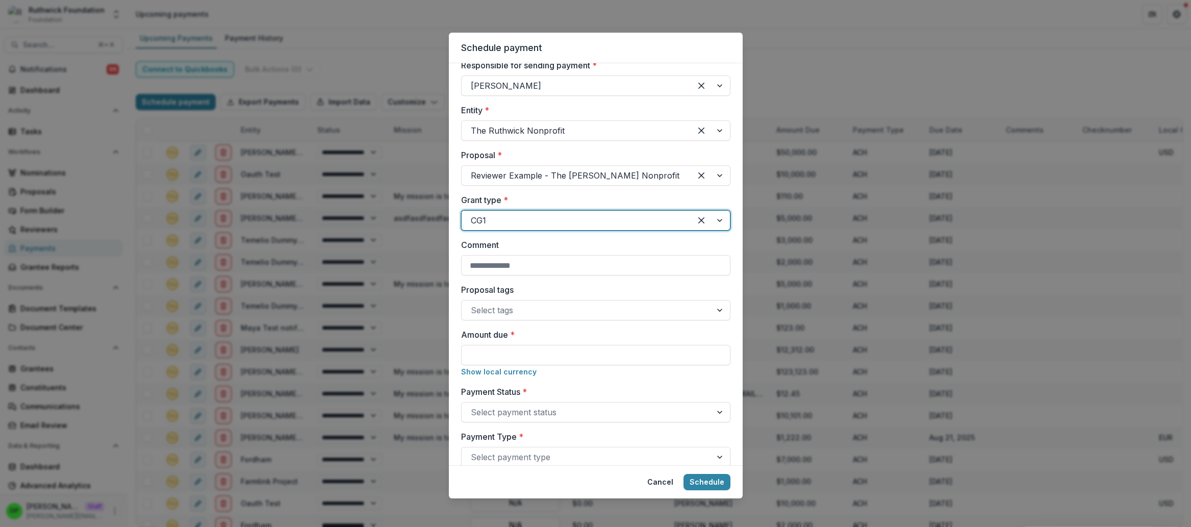
scroll to position [31, 0]
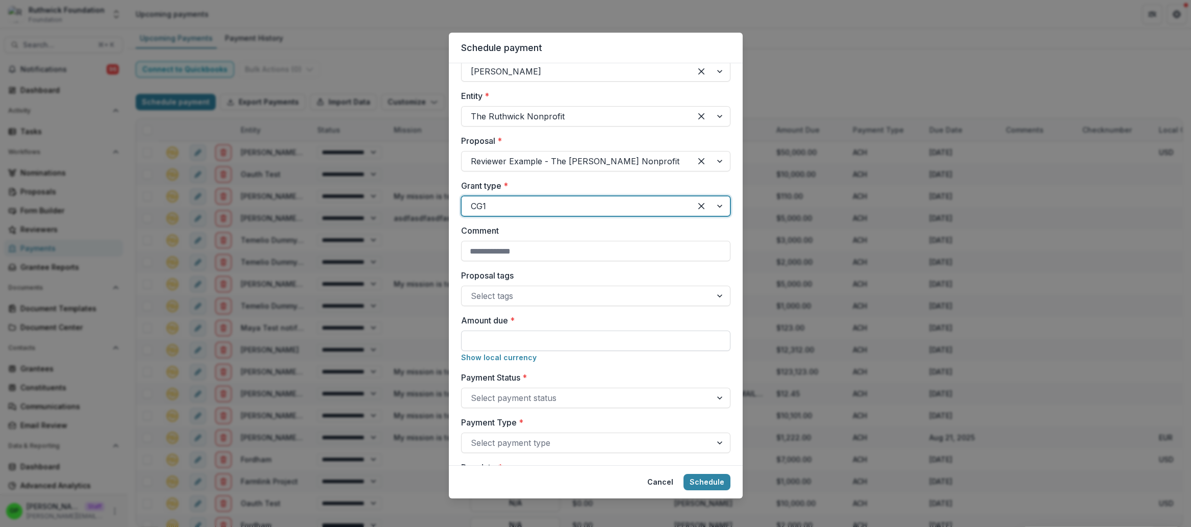
click at [489, 351] on input "Amount due *" at bounding box center [595, 341] width 269 height 20
type input "**********"
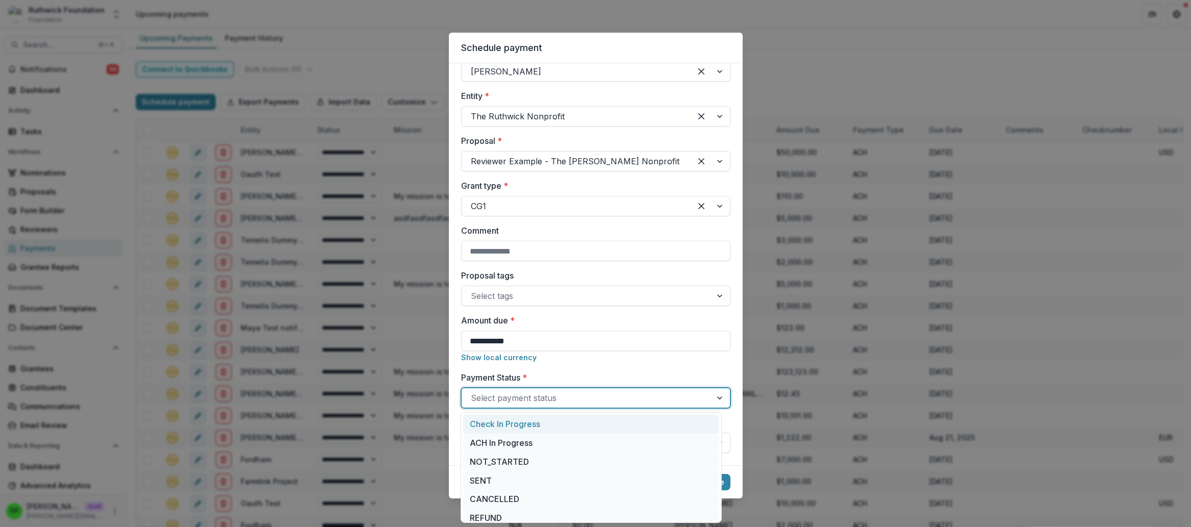
click at [496, 401] on div at bounding box center [587, 398] width 232 height 14
drag, startPoint x: 506, startPoint y: 426, endPoint x: 523, endPoint y: 466, distance: 43.7
click at [524, 468] on div "Check In Progress ACH In Progress NOT_STARTED SENT CANCELLED REFUND" at bounding box center [591, 467] width 261 height 111
click at [522, 465] on div "NOT_STARTED" at bounding box center [591, 461] width 256 height 19
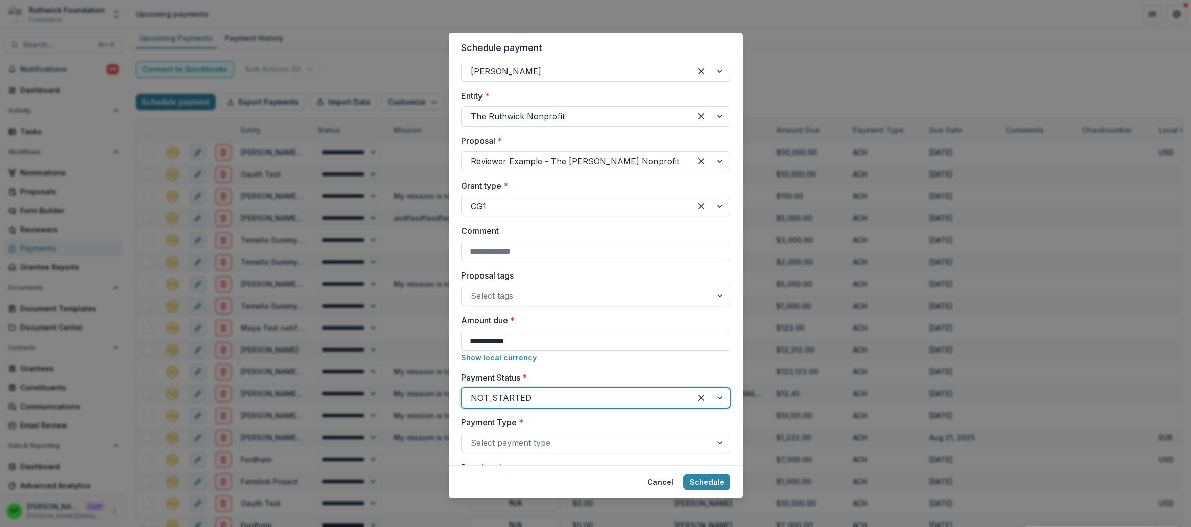
scroll to position [184, 0]
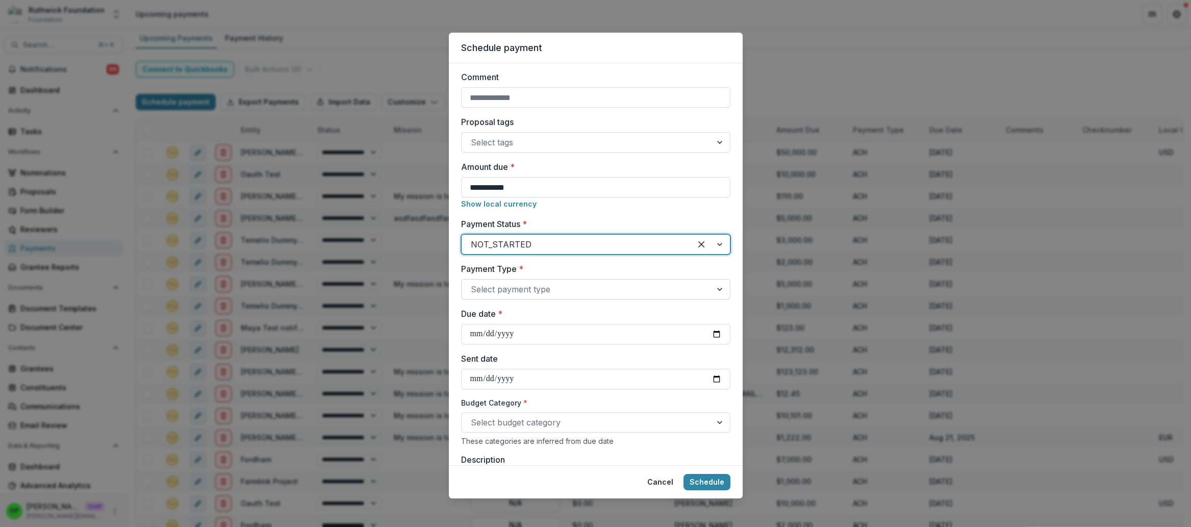
drag, startPoint x: 494, startPoint y: 263, endPoint x: 508, endPoint y: 282, distance: 23.1
click at [494, 263] on label "Payment Type *" at bounding box center [592, 269] width 263 height 12
click at [473, 283] on input "Payment Type *" at bounding box center [472, 289] width 3 height 12
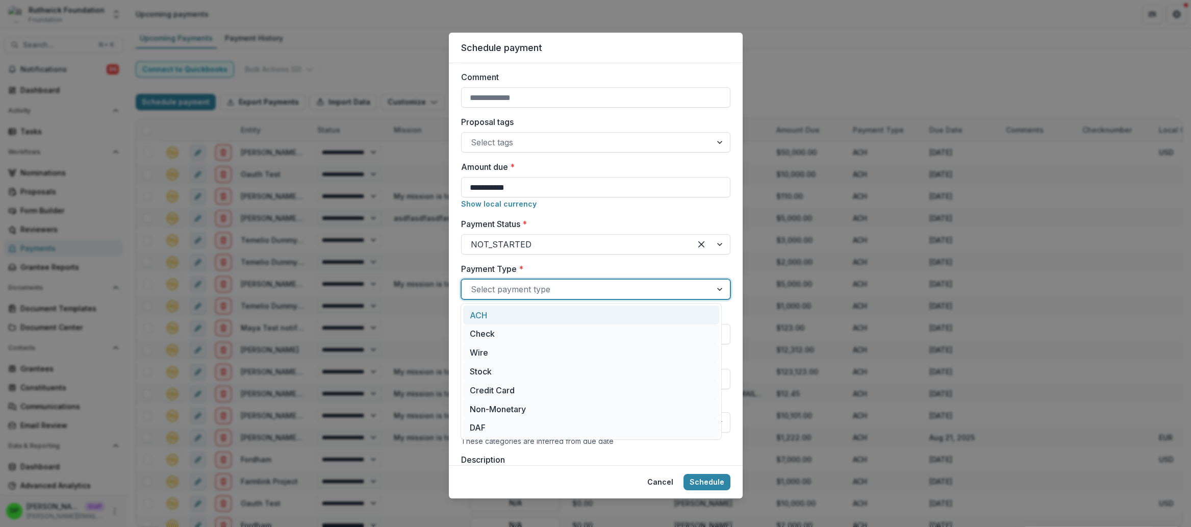
click at [508, 282] on div "Select payment type" at bounding box center [587, 289] width 250 height 16
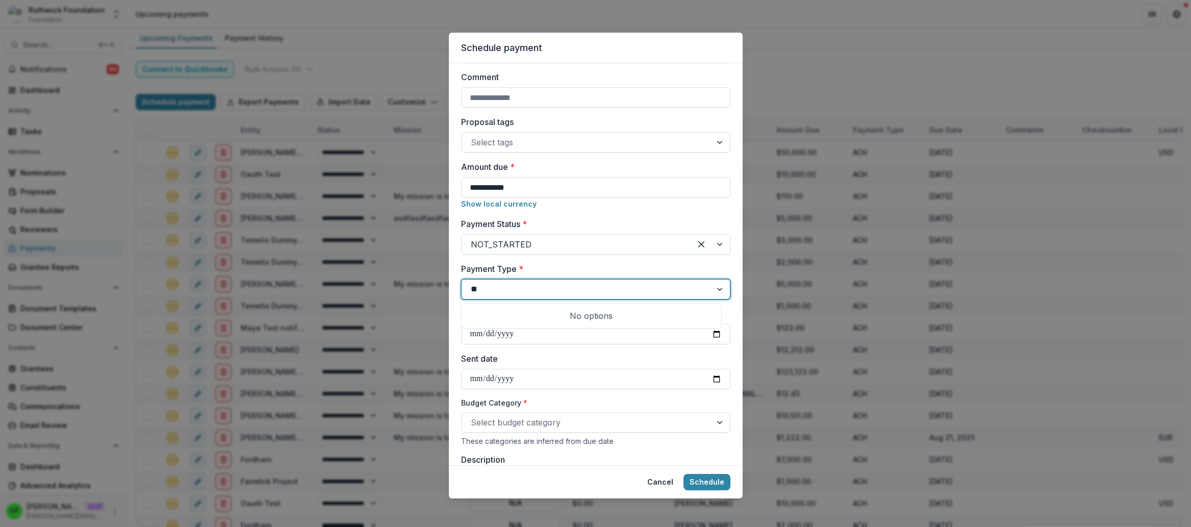
type input "**"
click at [506, 344] on div "**********" at bounding box center [595, 317] width 269 height 852
click at [478, 340] on input "Due date *" at bounding box center [595, 334] width 269 height 20
click at [482, 293] on div at bounding box center [587, 289] width 232 height 14
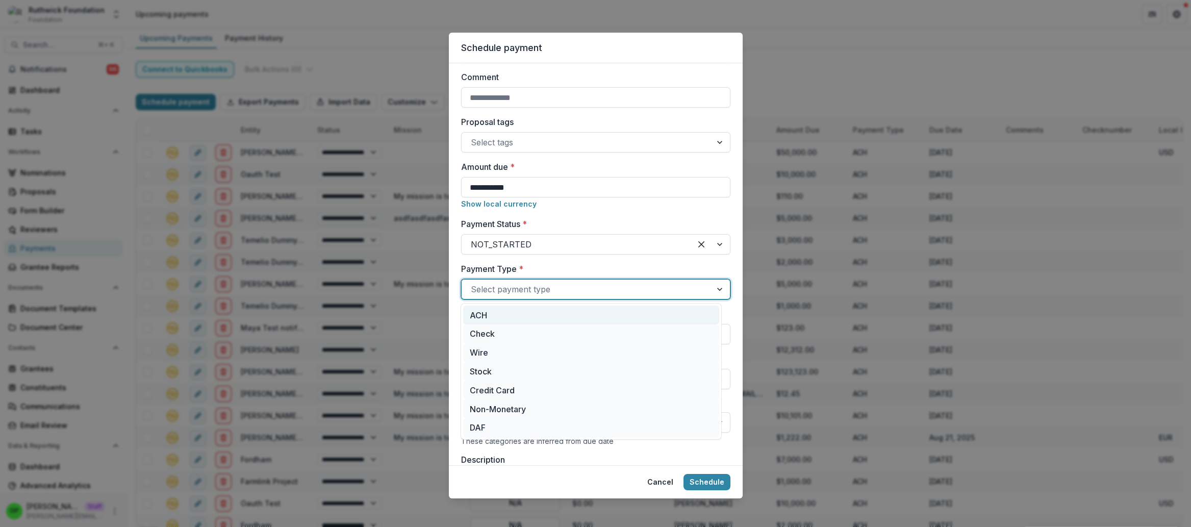
click at [496, 321] on div "ACH" at bounding box center [591, 315] width 256 height 19
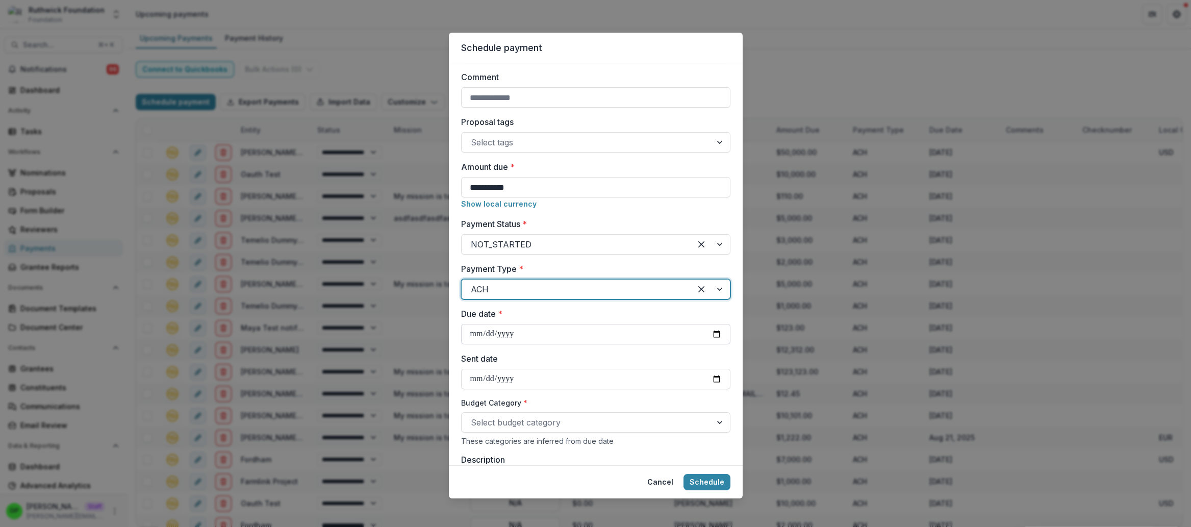
click at [473, 333] on input "Due date *" at bounding box center [595, 334] width 269 height 20
type input "**********"
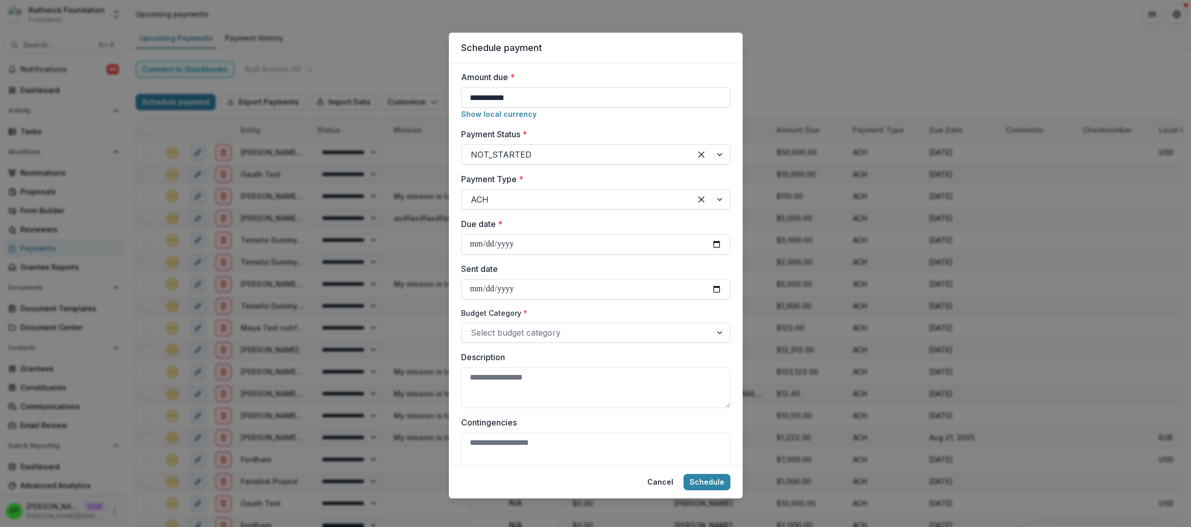
scroll to position [277, 0]
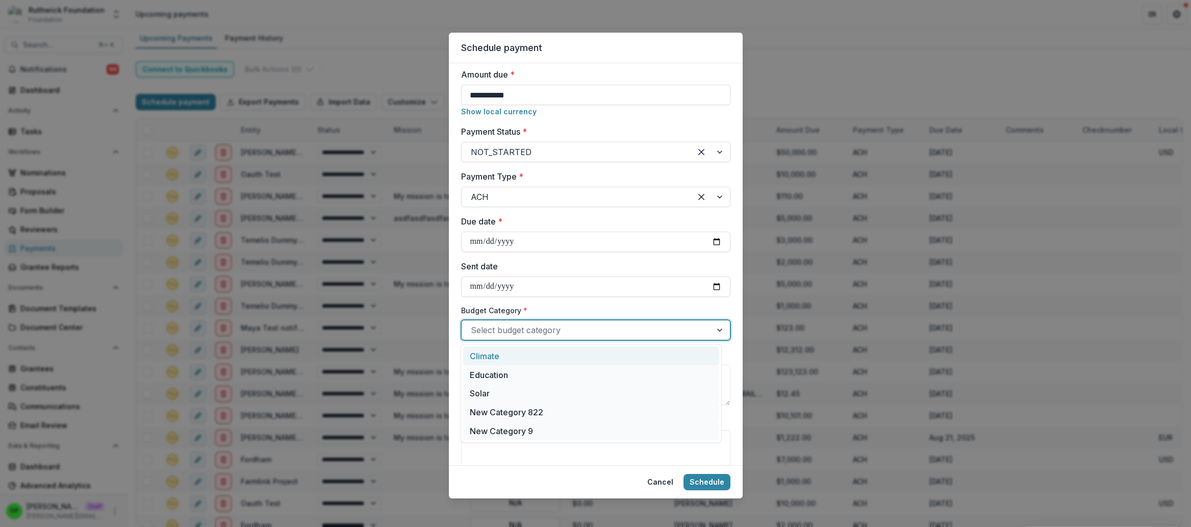
click at [514, 335] on div at bounding box center [587, 330] width 232 height 14
click at [510, 354] on div "Climate" at bounding box center [591, 355] width 256 height 19
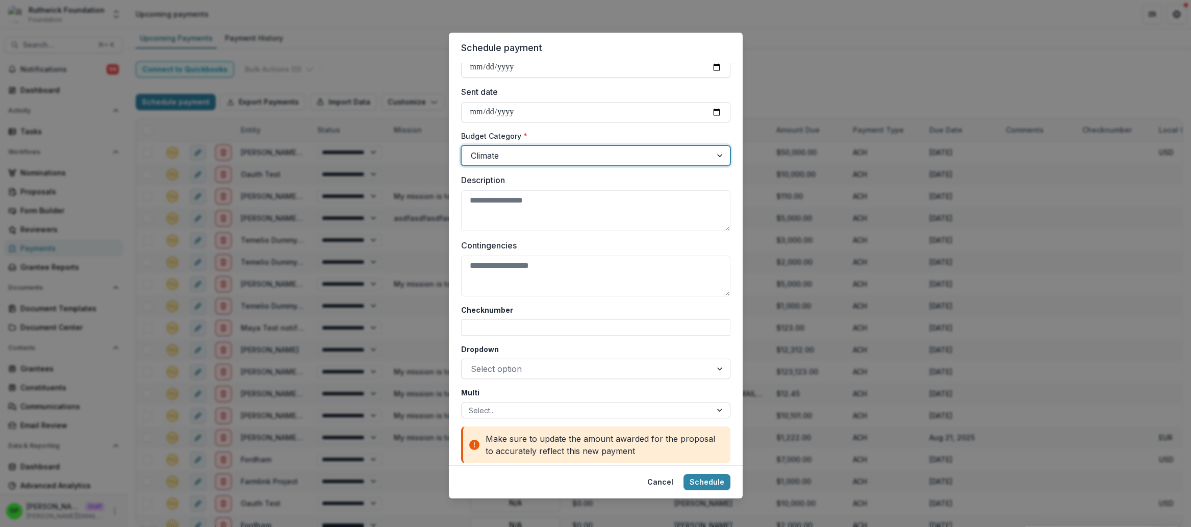
scroll to position [461, 0]
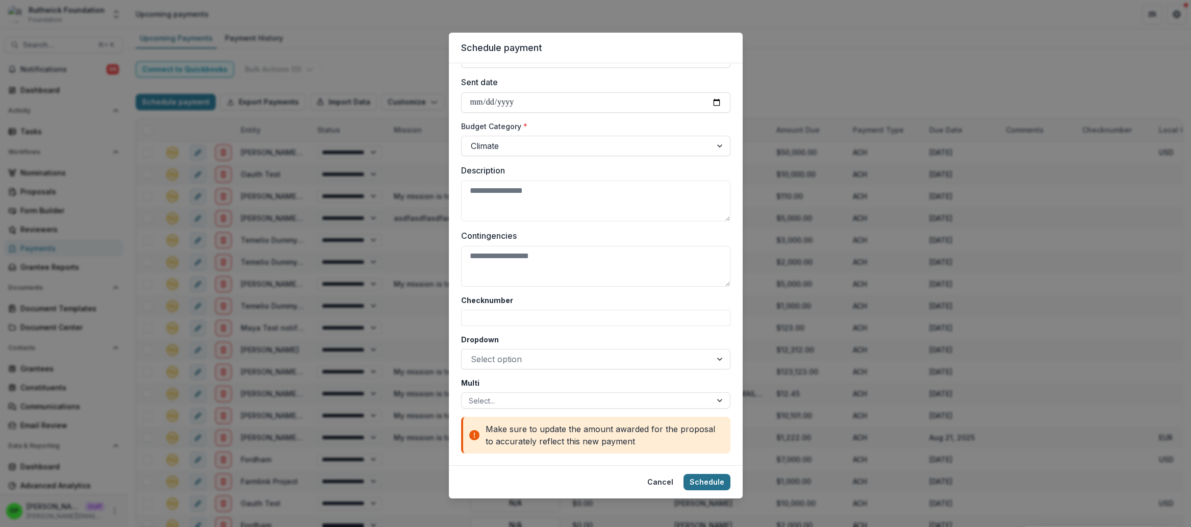
click at [708, 480] on button "Schedule" at bounding box center [707, 482] width 47 height 16
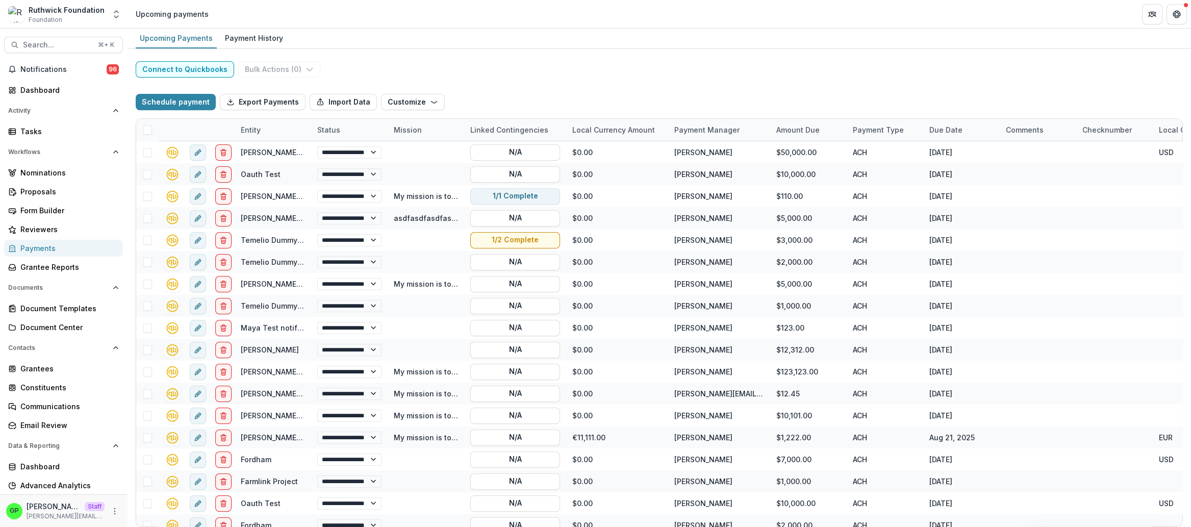
scroll to position [340, 0]
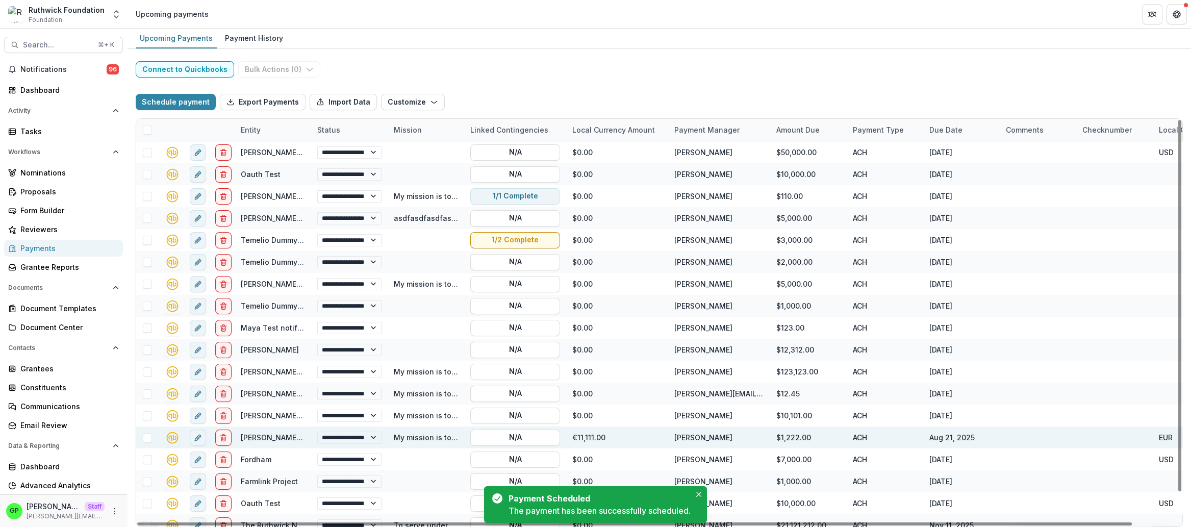
select select "**********"
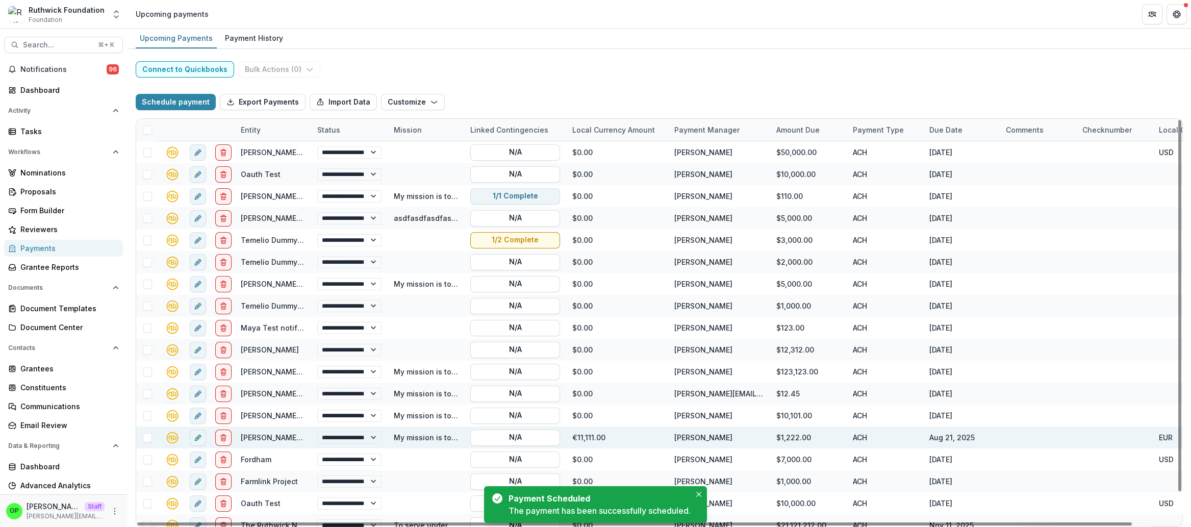
select select "**********"
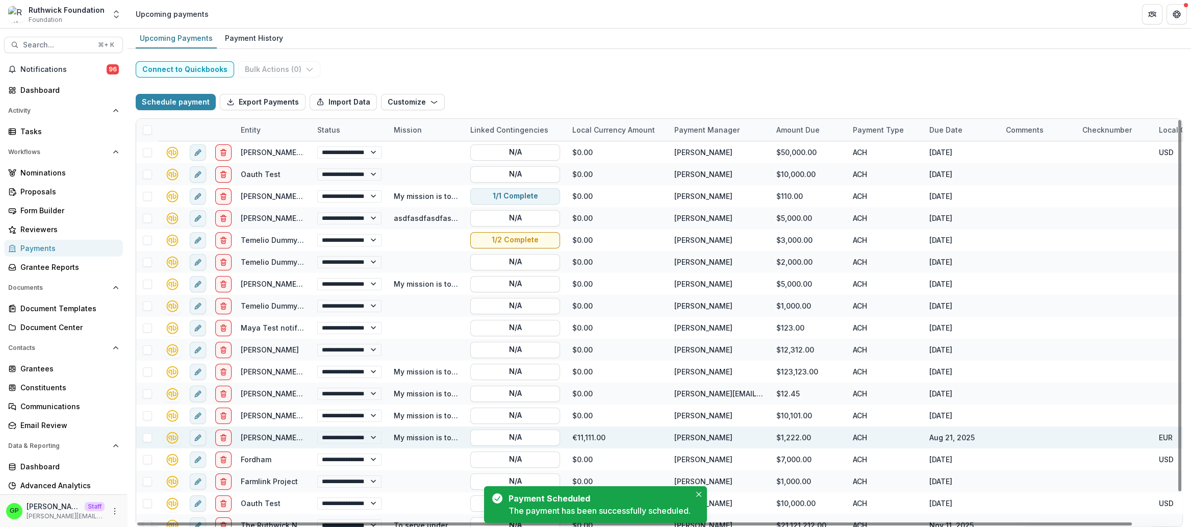
select select "**********"
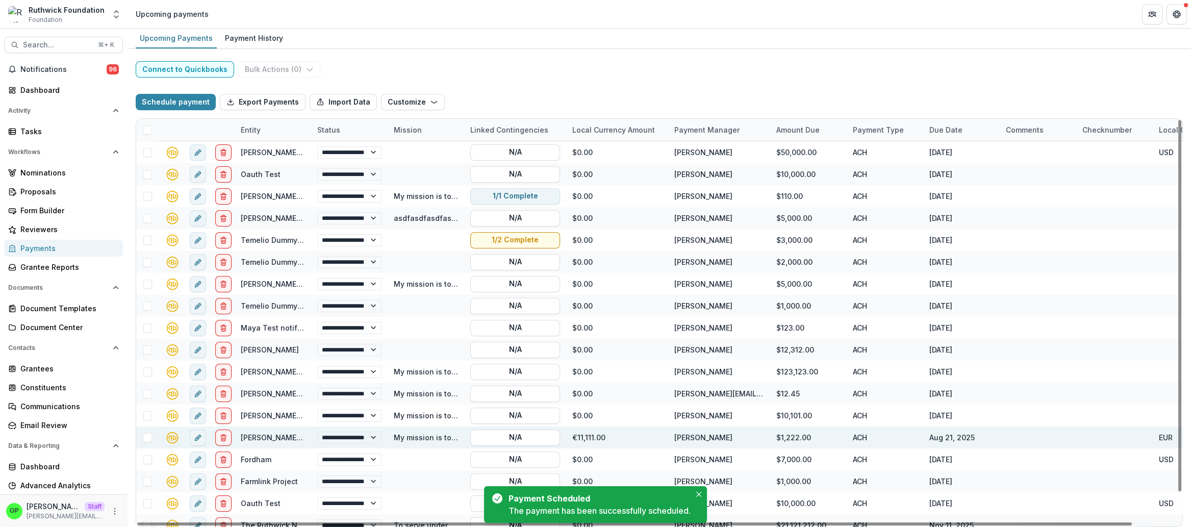
select select "**********"
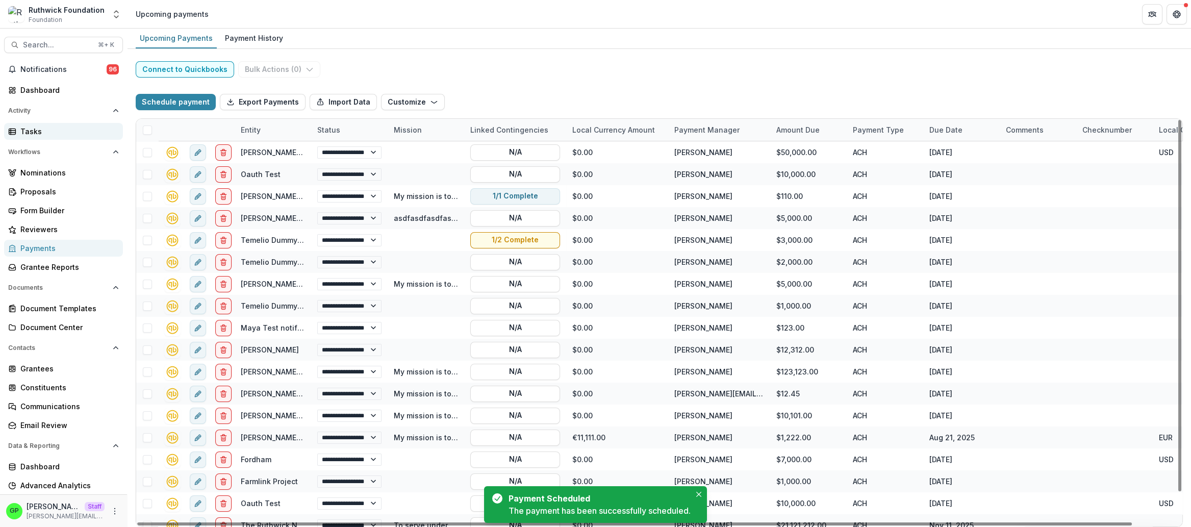
click at [52, 131] on div "Tasks" at bounding box center [67, 131] width 94 height 11
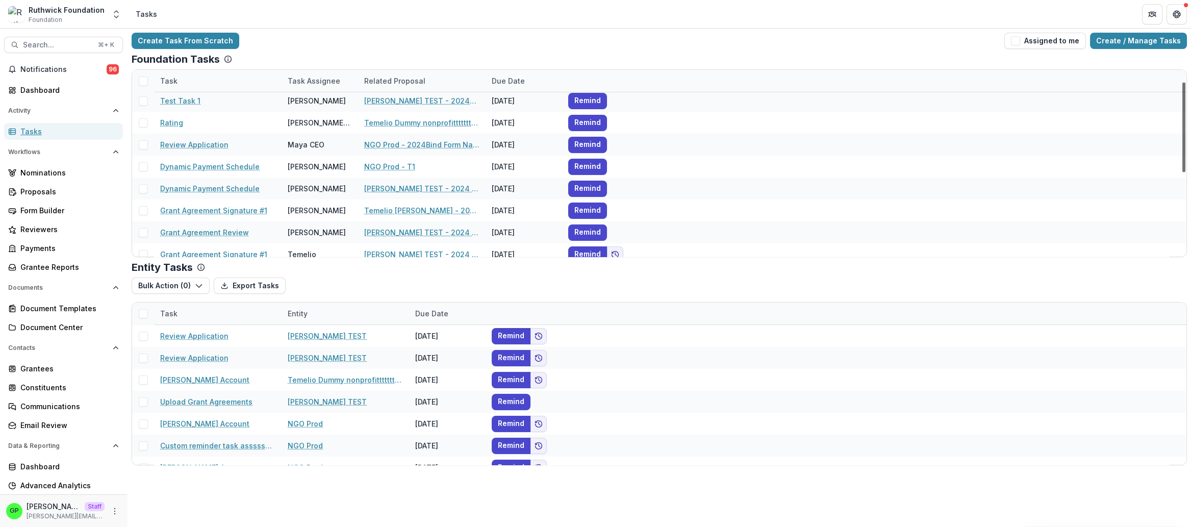
scroll to position [23, 0]
click at [1143, 42] on link "Create / Manage Tasks" at bounding box center [1138, 41] width 97 height 16
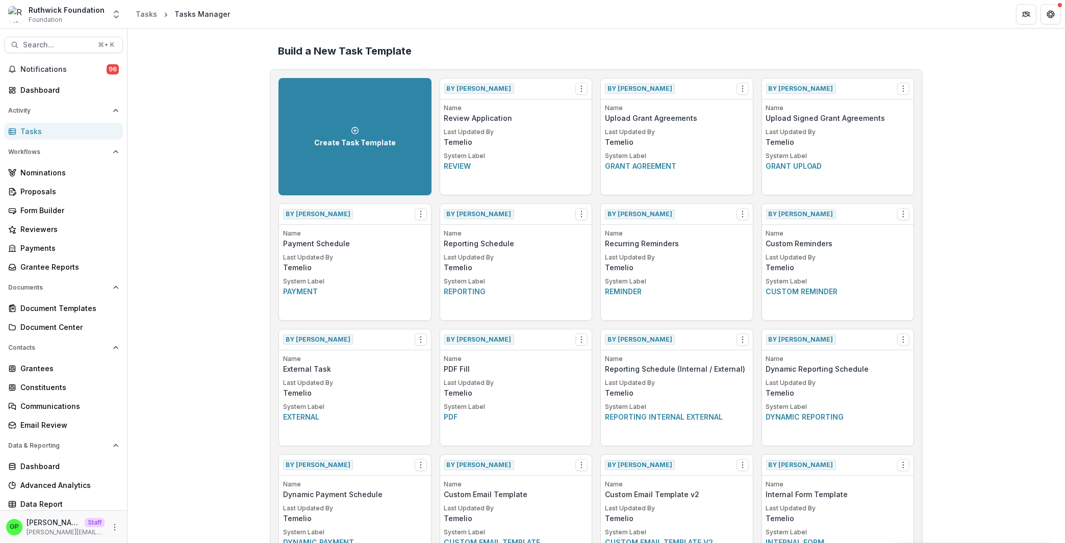
click at [423, 211] on div "By [PERSON_NAME] View Create Task From Template" at bounding box center [355, 214] width 152 height 21
click at [422, 212] on button "Options" at bounding box center [421, 214] width 12 height 12
click at [435, 247] on link "Create Task From Template" at bounding box center [475, 252] width 125 height 17
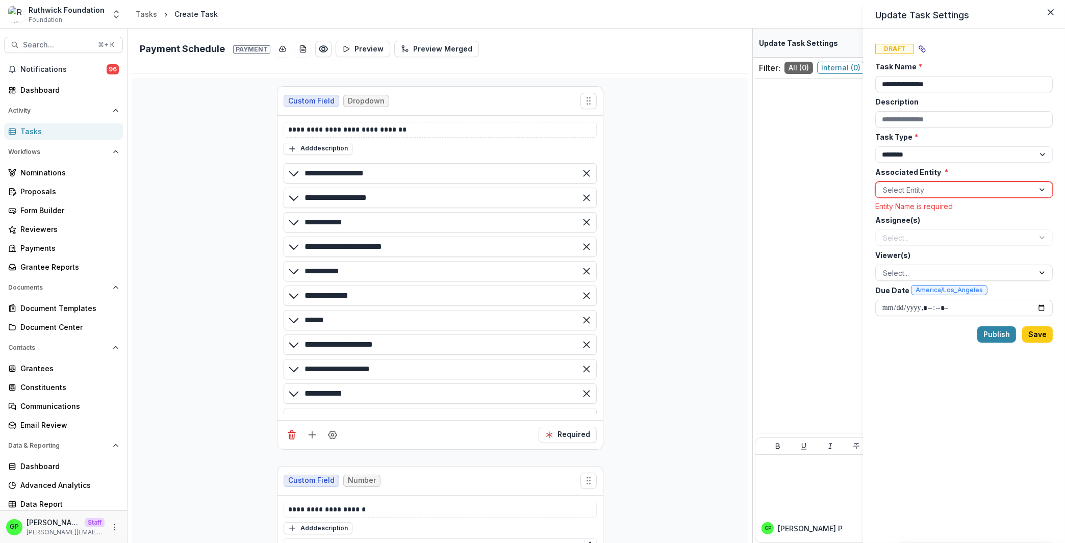
click at [914, 189] on div at bounding box center [955, 190] width 144 height 13
type input "**"
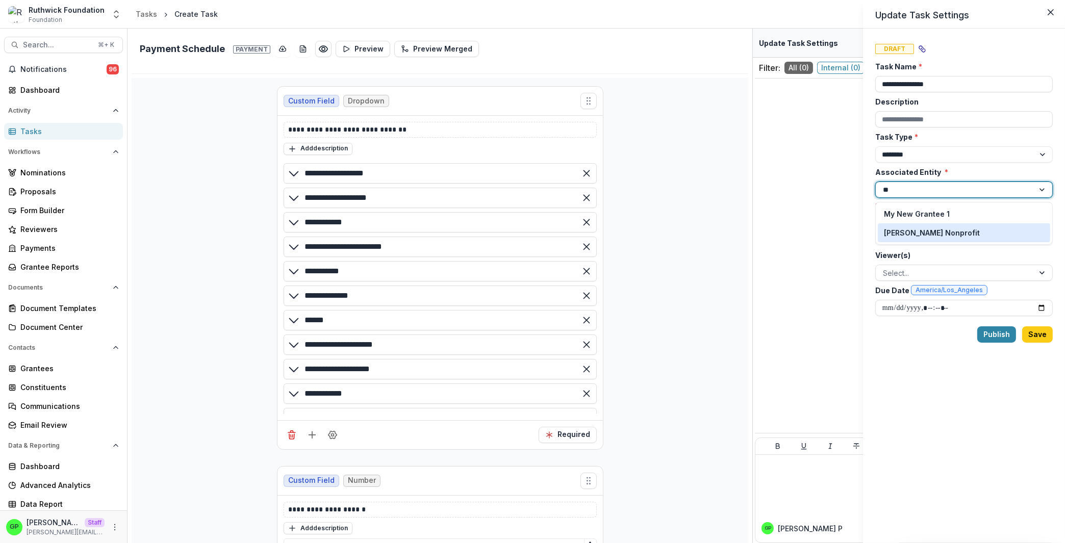
click at [927, 229] on p "[PERSON_NAME] Nonprofit" at bounding box center [932, 233] width 96 height 11
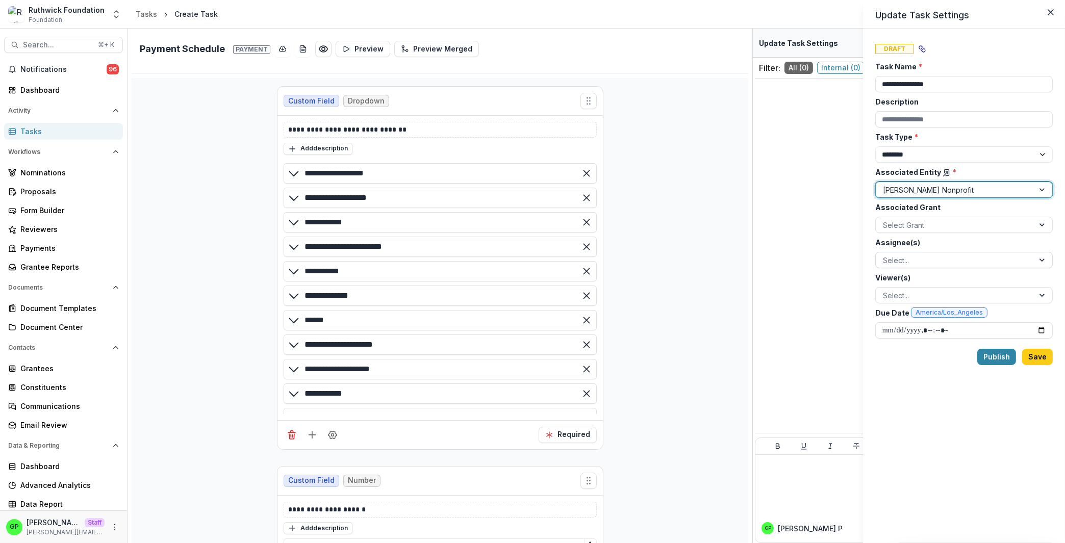
click at [929, 256] on div at bounding box center [955, 260] width 144 height 13
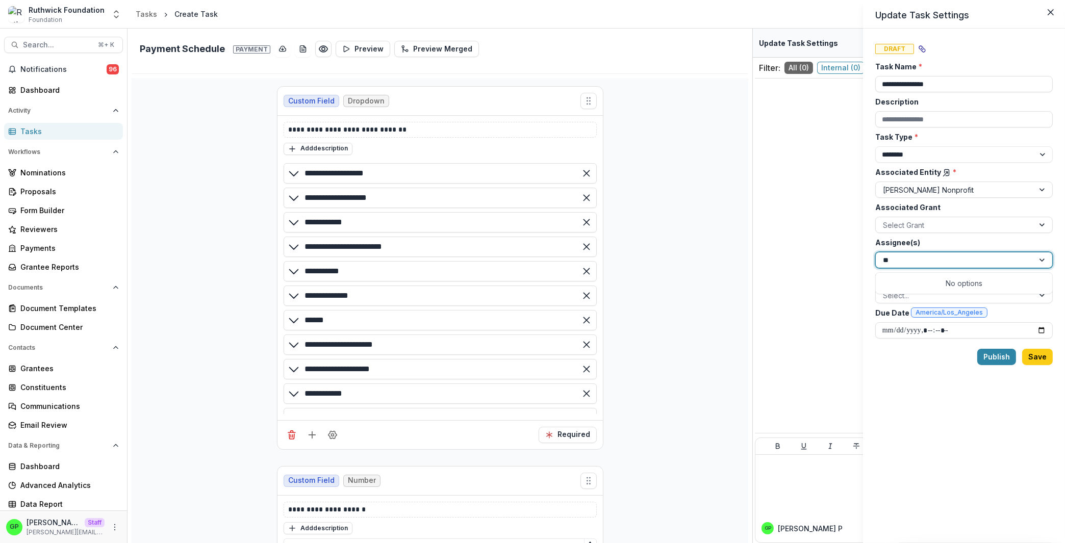
type input "*"
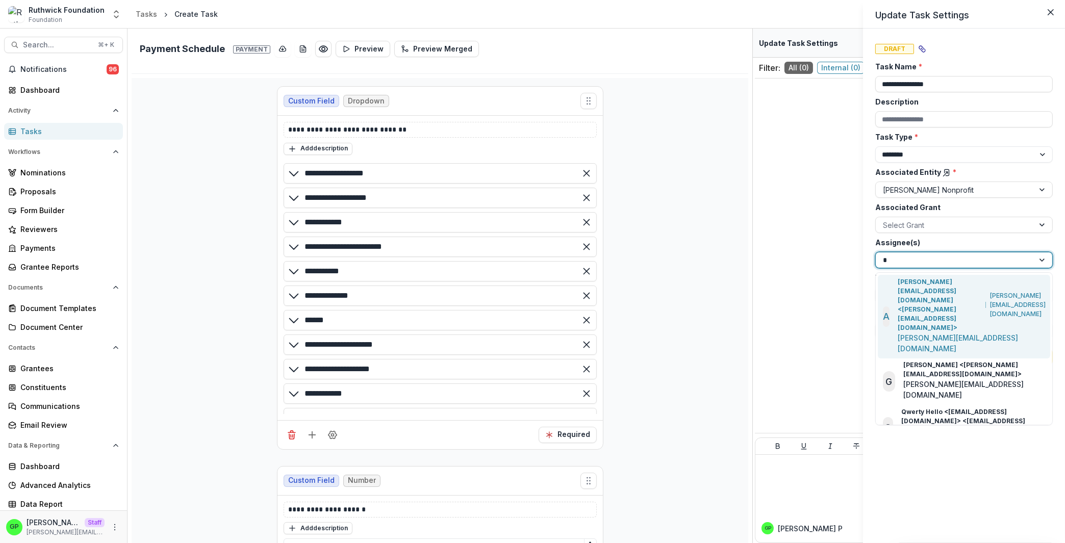
type input "**"
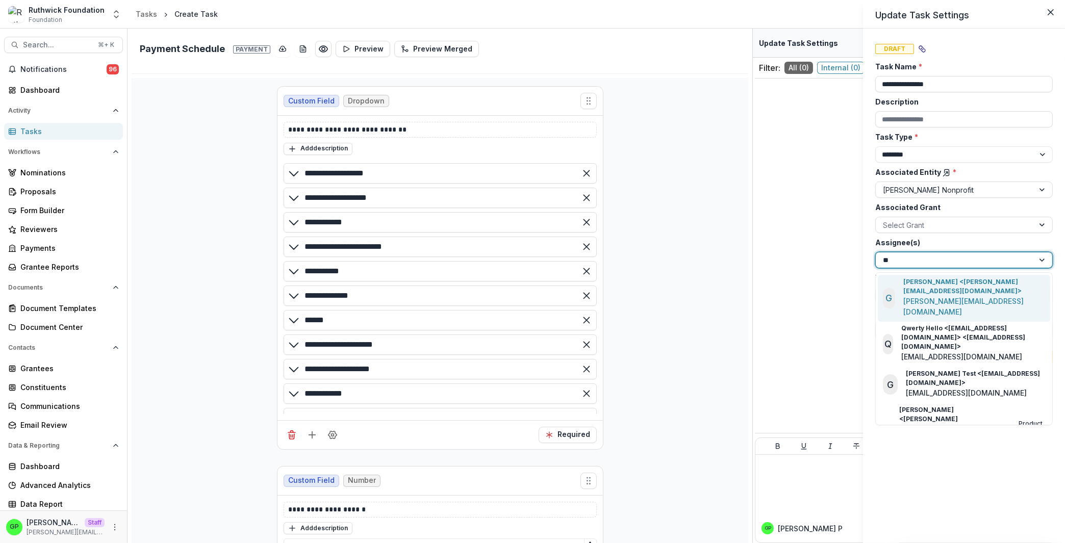
drag, startPoint x: 939, startPoint y: 283, endPoint x: 944, endPoint y: 274, distance: 10.3
click at [939, 283] on p "[PERSON_NAME] <[PERSON_NAME][EMAIL_ADDRESS][DOMAIN_NAME]>" at bounding box center [975, 287] width 142 height 18
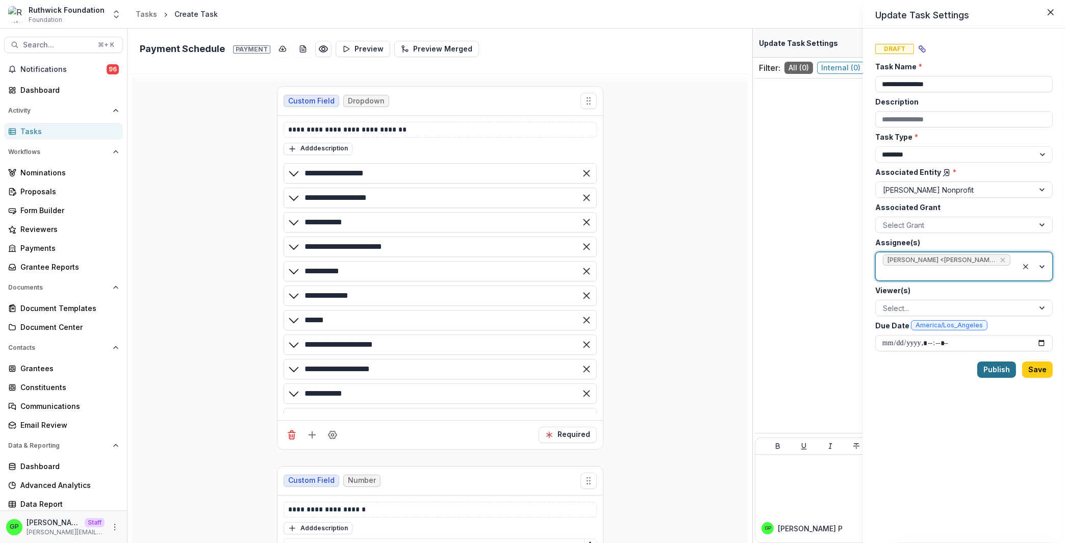
click at [1014, 368] on button "Publish" at bounding box center [997, 370] width 39 height 16
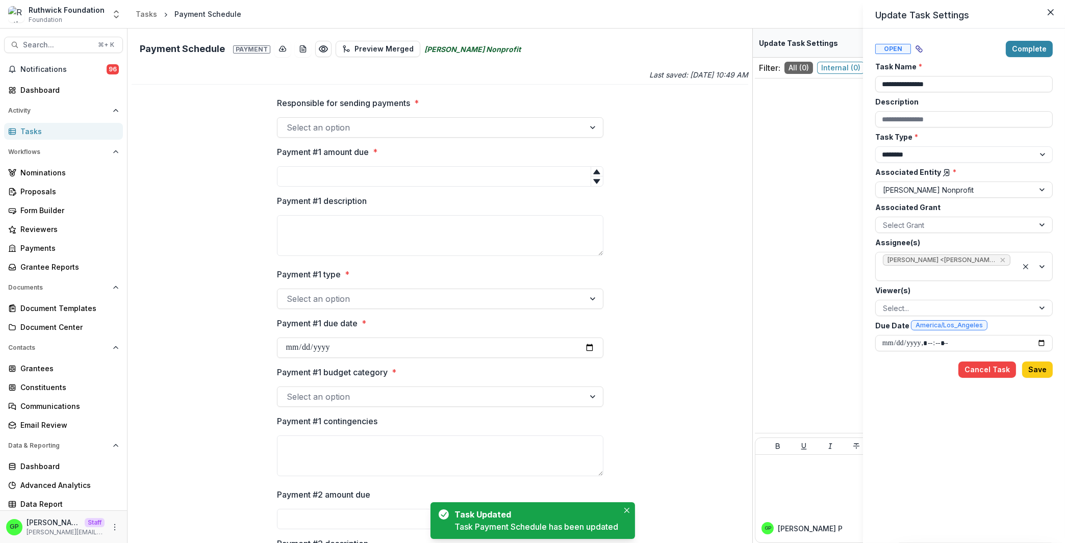
click at [20, 129] on div "**********" at bounding box center [532, 271] width 1065 height 543
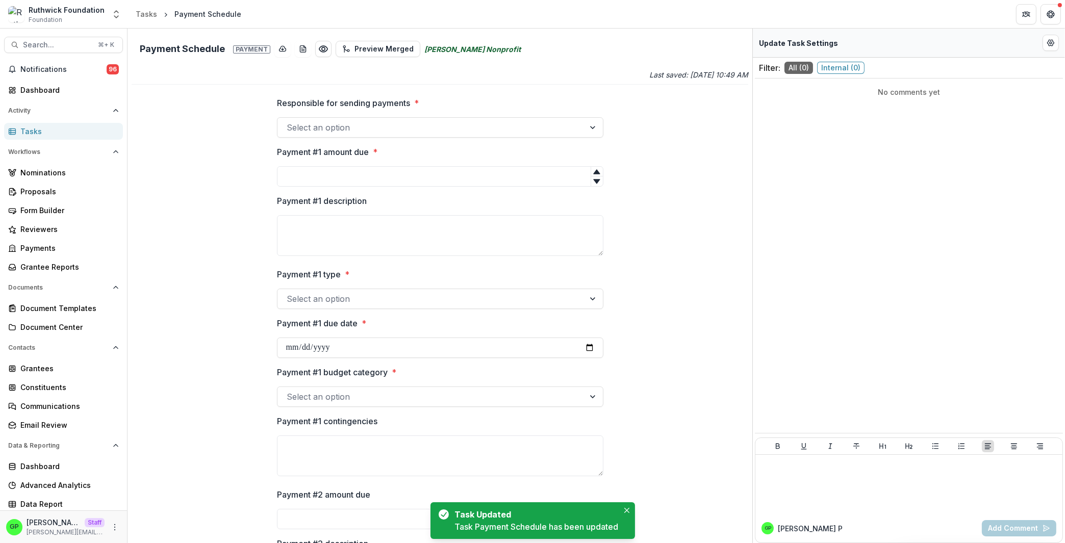
click at [44, 129] on div "Tasks" at bounding box center [67, 131] width 94 height 11
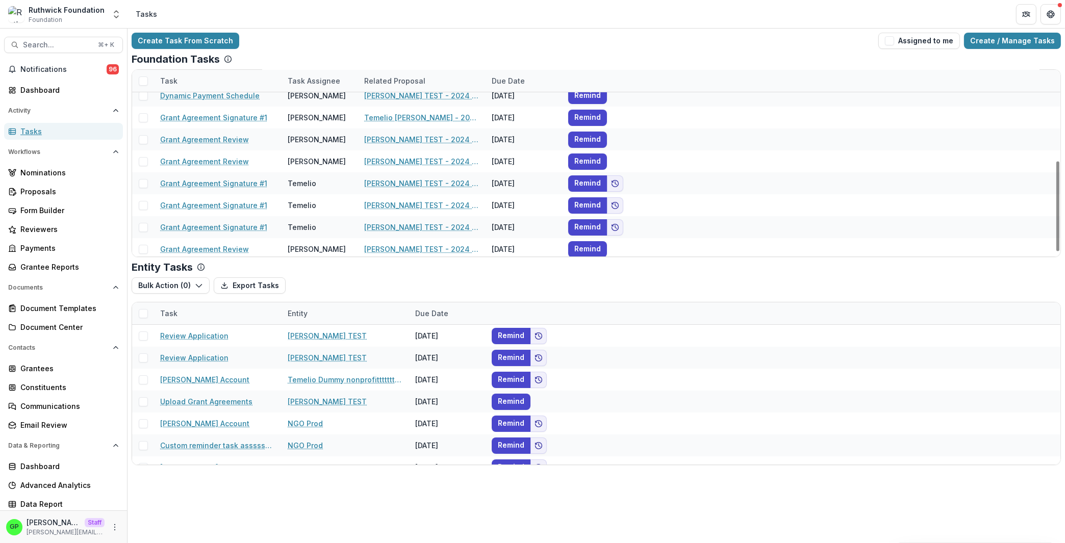
scroll to position [198, 0]
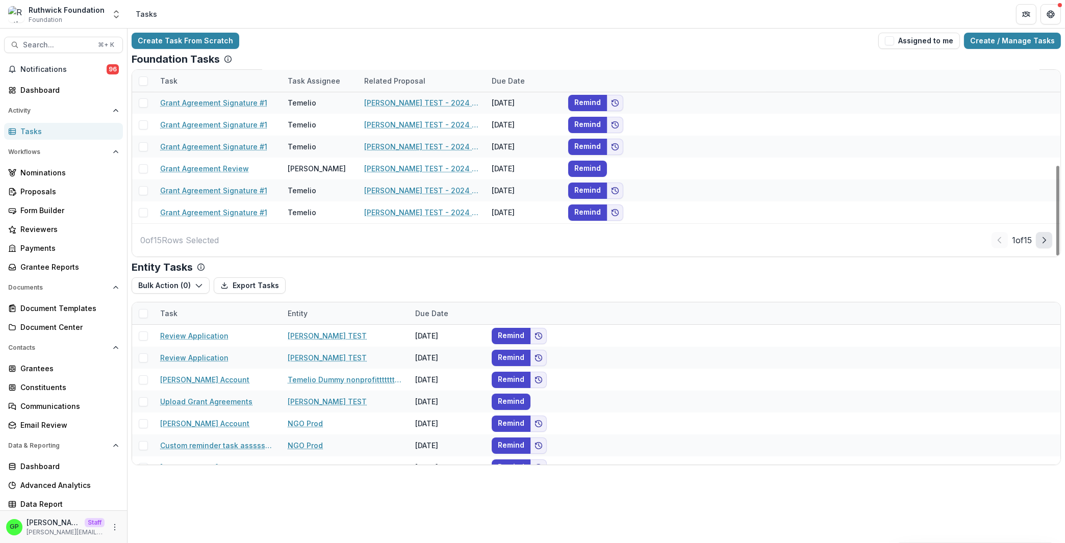
click at [1038, 240] on button "Next Page" at bounding box center [1044, 240] width 16 height 16
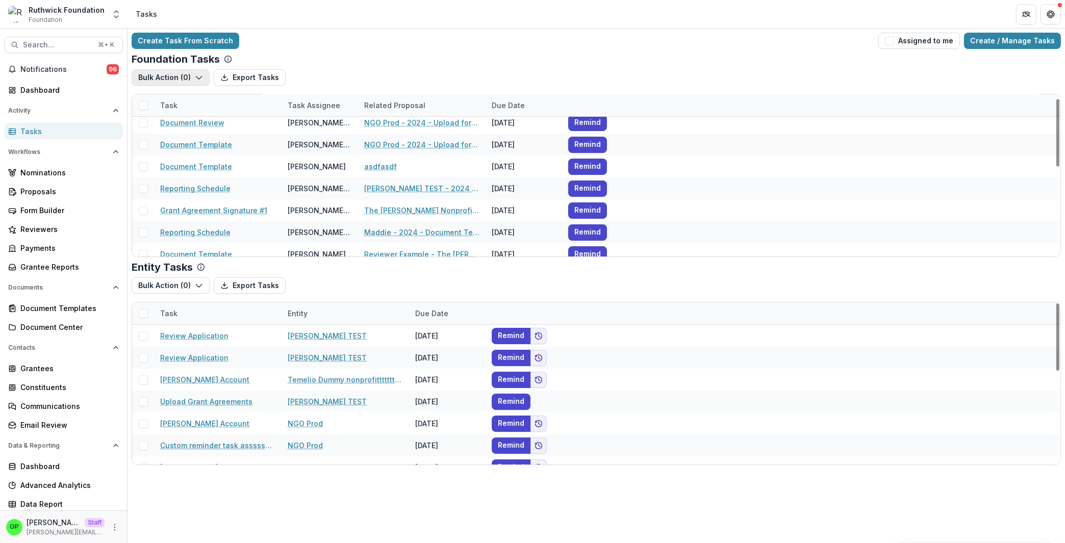
scroll to position [10, 0]
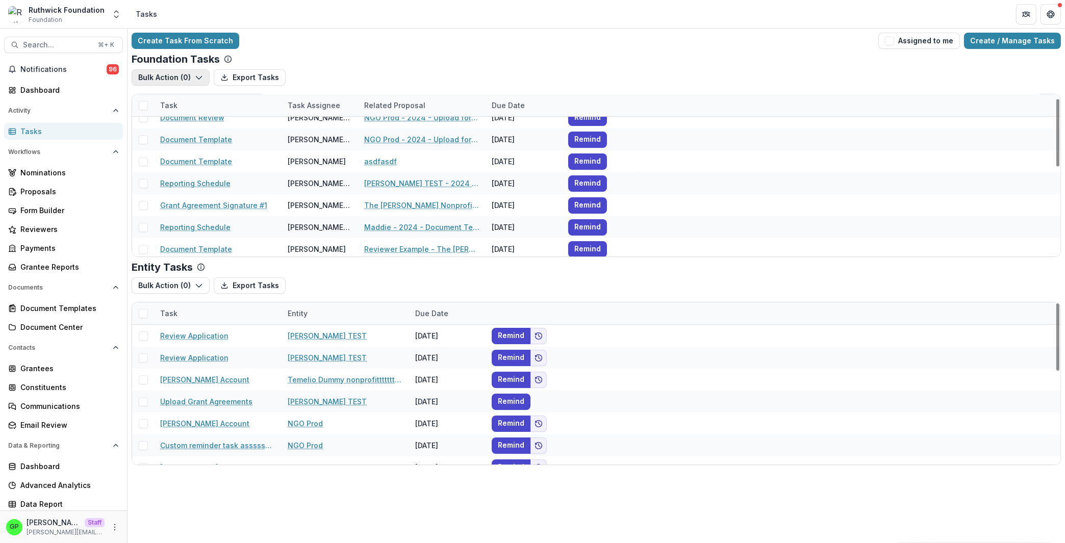
click at [177, 73] on button "Bulk Action ( 0 )" at bounding box center [171, 77] width 78 height 16
click at [180, 74] on button "Bulk Action ( 0 )" at bounding box center [171, 77] width 78 height 16
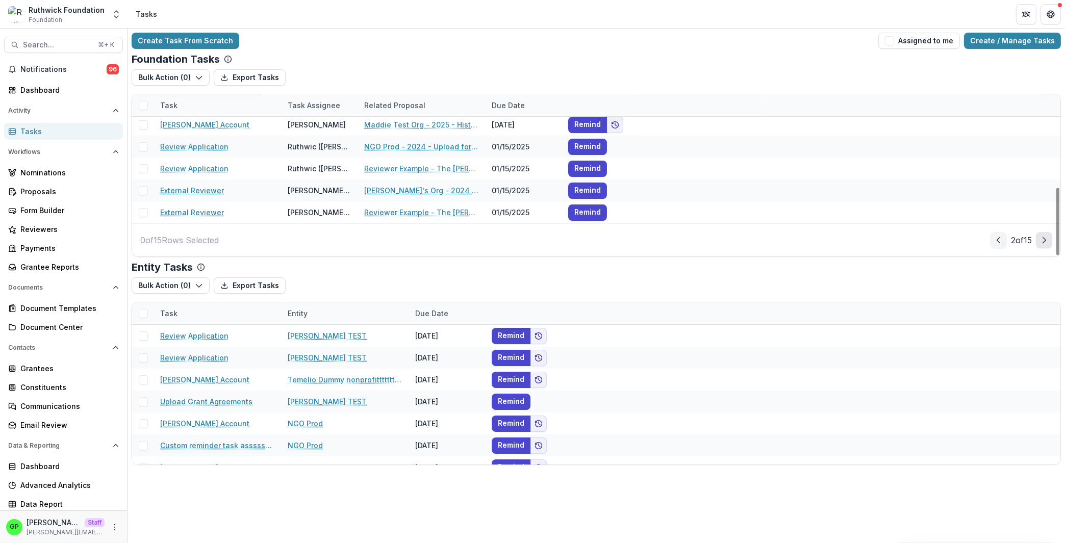
click at [1049, 240] on button "Next Page" at bounding box center [1044, 240] width 16 height 16
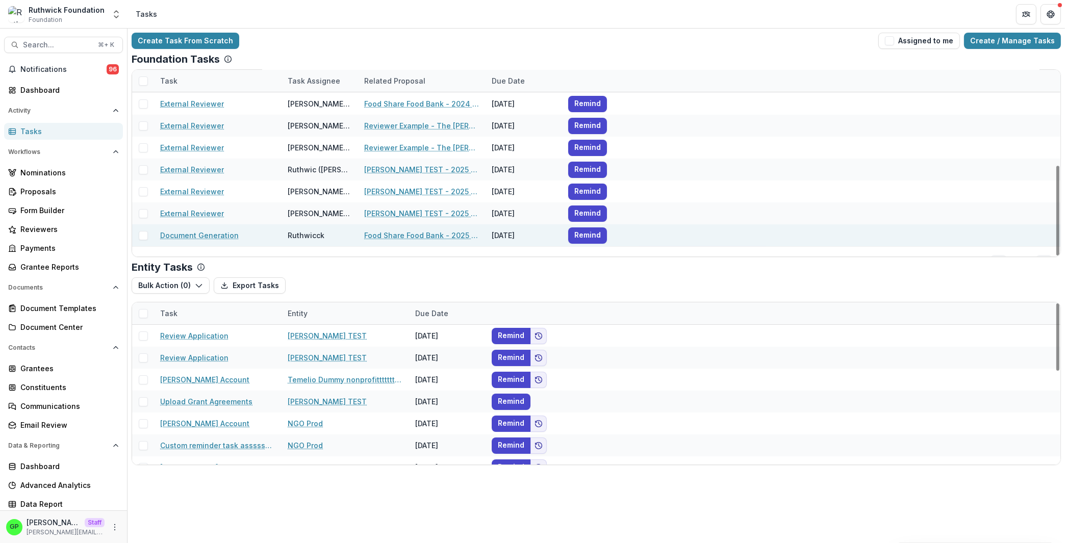
scroll to position [198, 0]
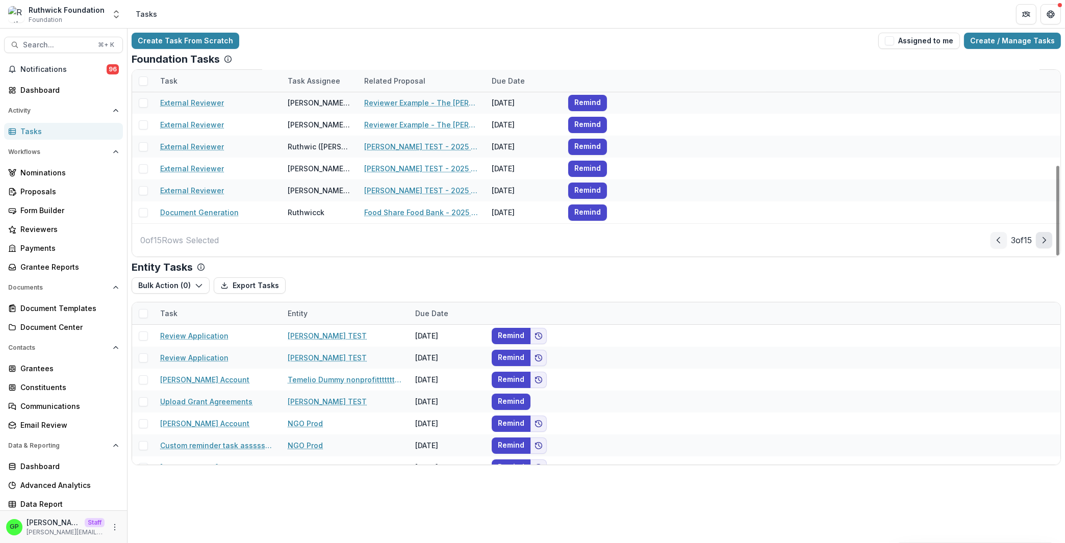
click at [1048, 238] on icon "Next Page" at bounding box center [1044, 240] width 8 height 8
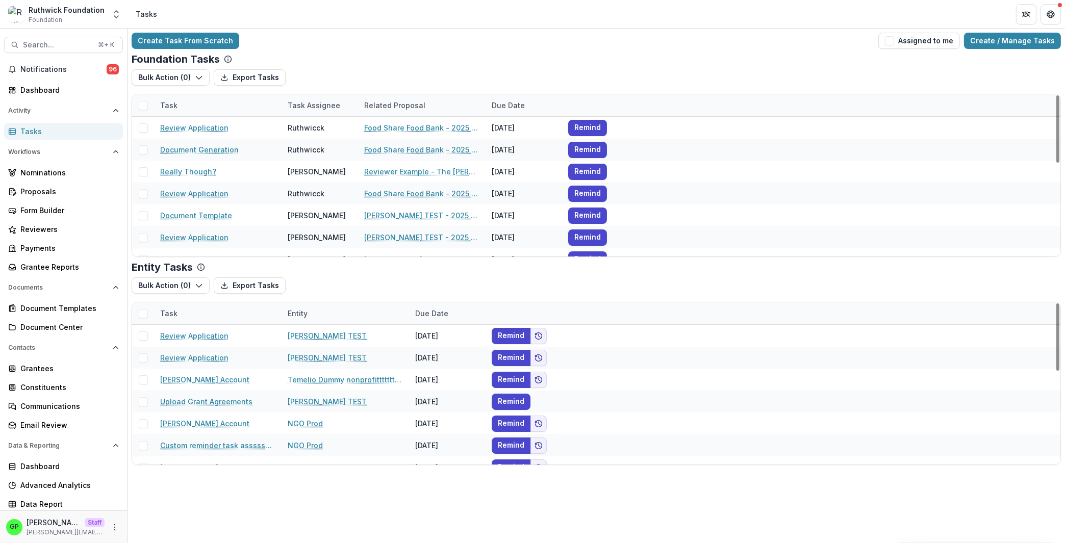
scroll to position [222, 0]
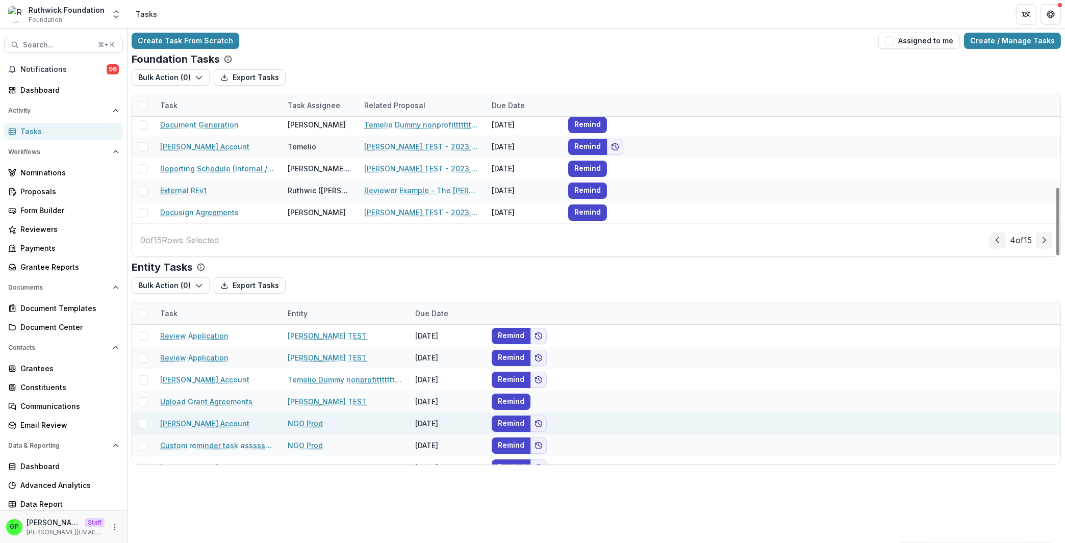
click at [1037, 245] on button "Next Page" at bounding box center [1044, 240] width 16 height 16
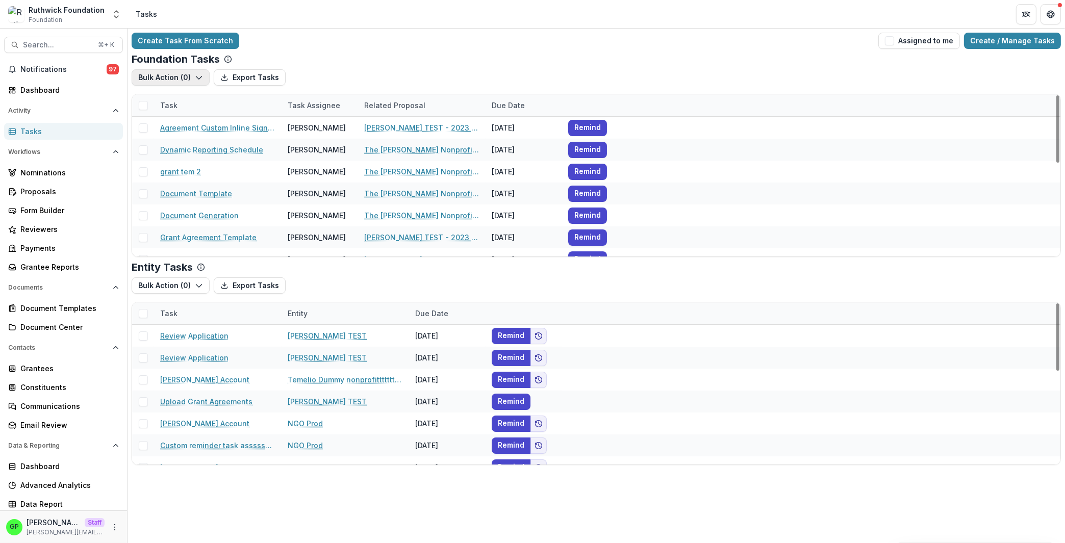
click at [166, 82] on button "Bulk Action ( 0 )" at bounding box center [171, 77] width 78 height 16
click at [167, 82] on button "Bulk Action ( 0 )" at bounding box center [171, 77] width 78 height 16
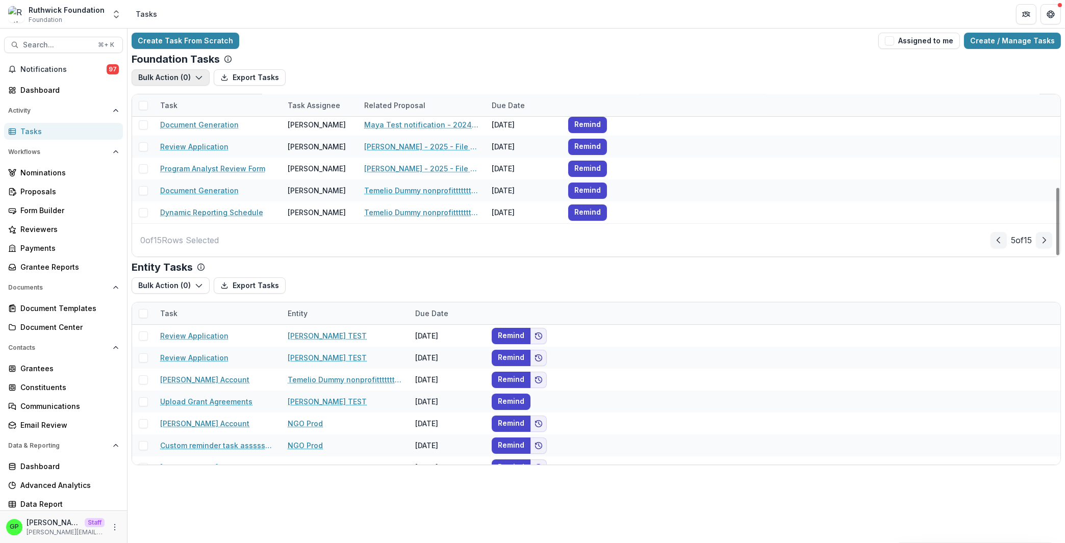
click at [170, 70] on button "Bulk Action ( 0 )" at bounding box center [171, 77] width 78 height 16
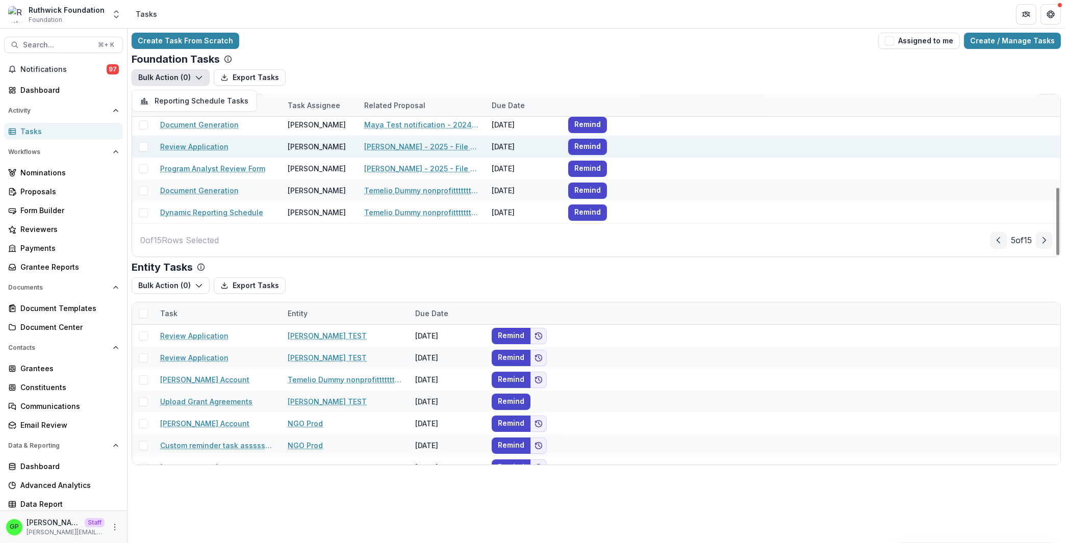
drag, startPoint x: 170, startPoint y: 70, endPoint x: 796, endPoint y: 152, distance: 630.8
click at [171, 70] on button "Bulk Action ( 0 )" at bounding box center [171, 77] width 78 height 16
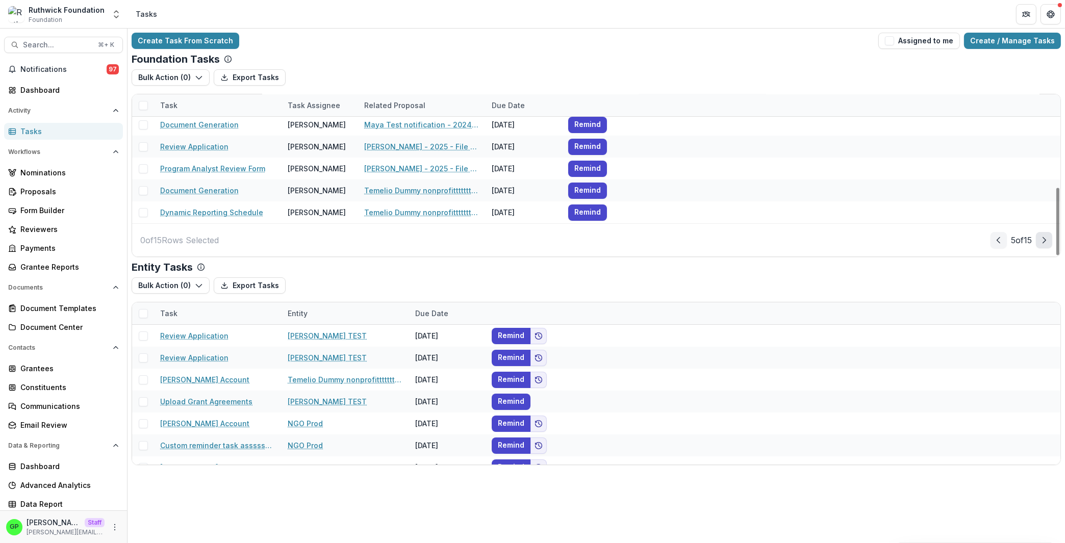
click at [1041, 239] on icon "Next Page" at bounding box center [1044, 240] width 8 height 8
click at [1037, 238] on button "Next Page" at bounding box center [1044, 240] width 16 height 16
click at [1040, 244] on button "Next Page" at bounding box center [1044, 240] width 16 height 16
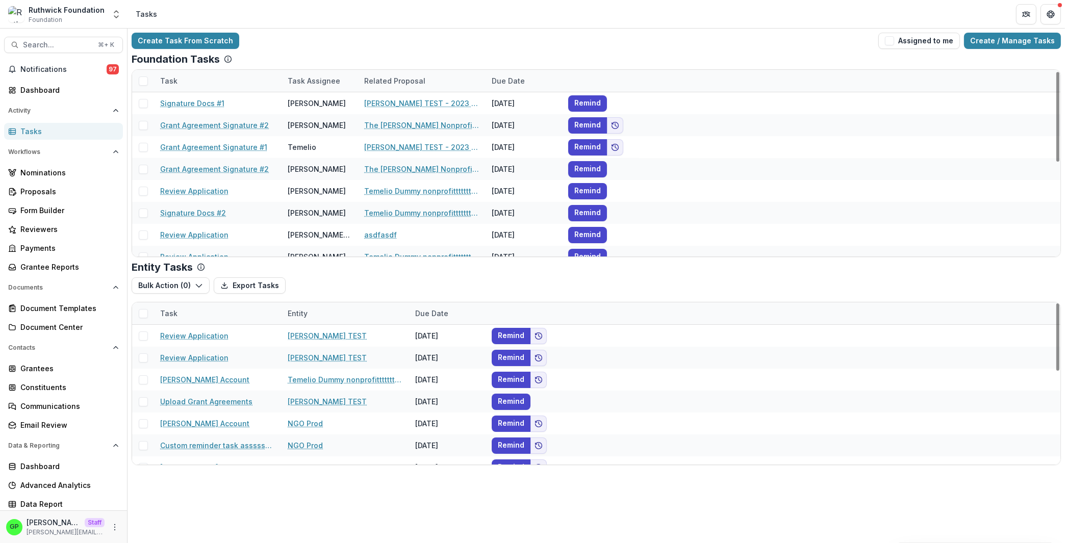
scroll to position [198, 0]
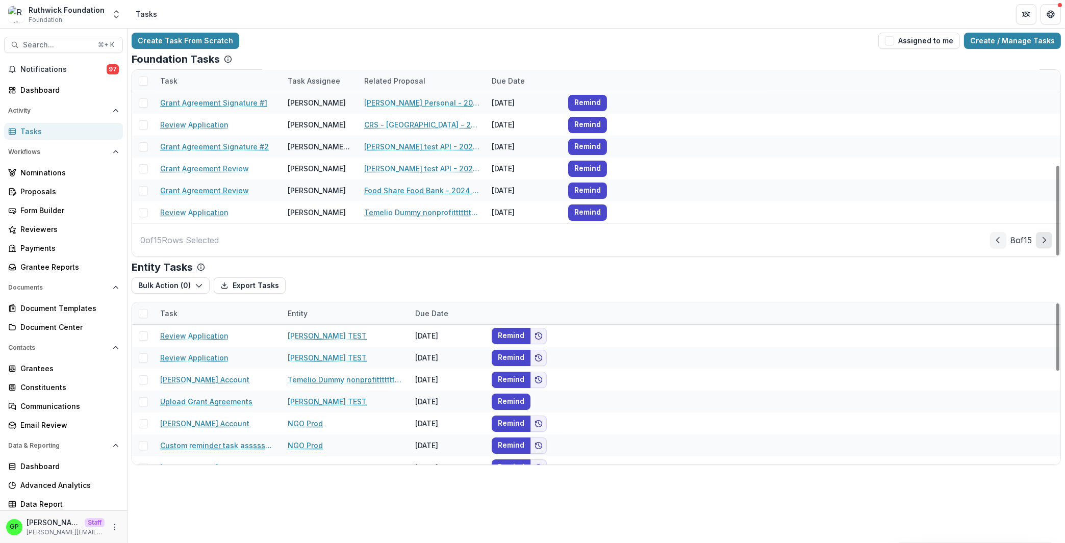
click at [1048, 244] on button "Next Page" at bounding box center [1044, 240] width 16 height 16
click at [1038, 234] on button "Next Page" at bounding box center [1044, 240] width 16 height 16
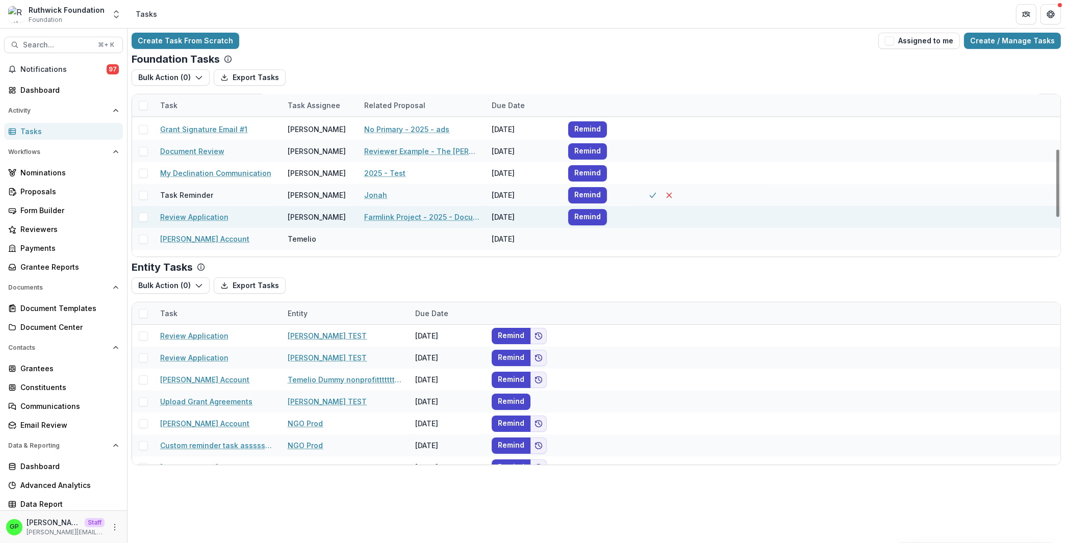
scroll to position [161, 0]
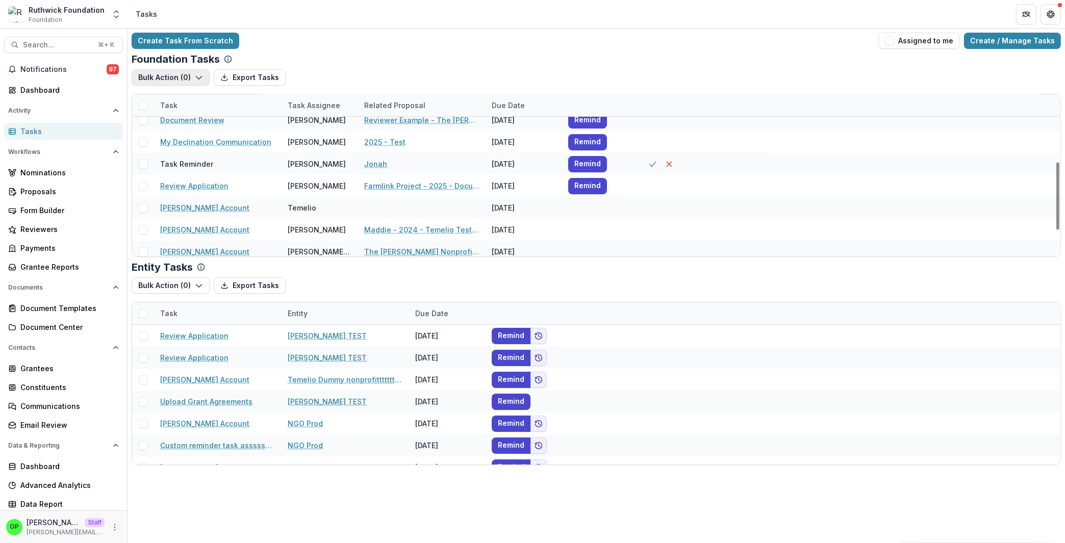
click at [167, 78] on button "Bulk Action ( 0 )" at bounding box center [171, 77] width 78 height 16
click at [168, 78] on button "Bulk Action ( 0 )" at bounding box center [171, 77] width 78 height 16
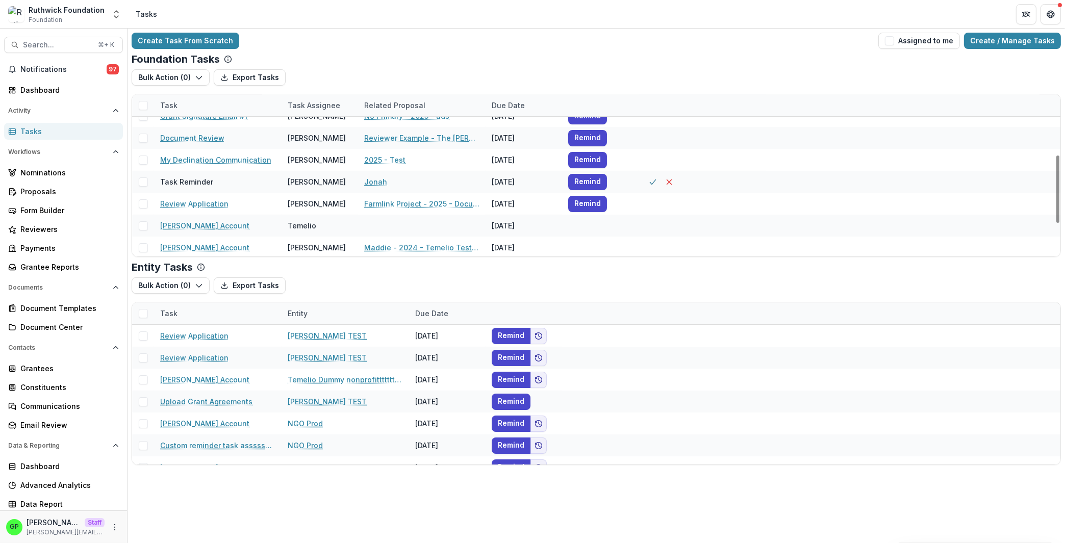
scroll to position [222, 0]
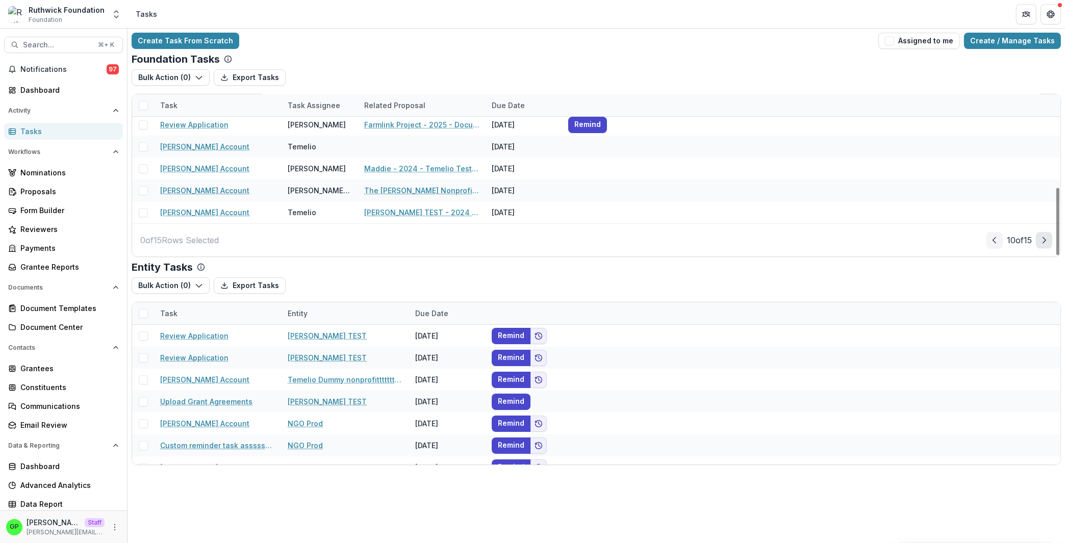
click at [1046, 242] on icon "Next Page" at bounding box center [1044, 240] width 8 height 8
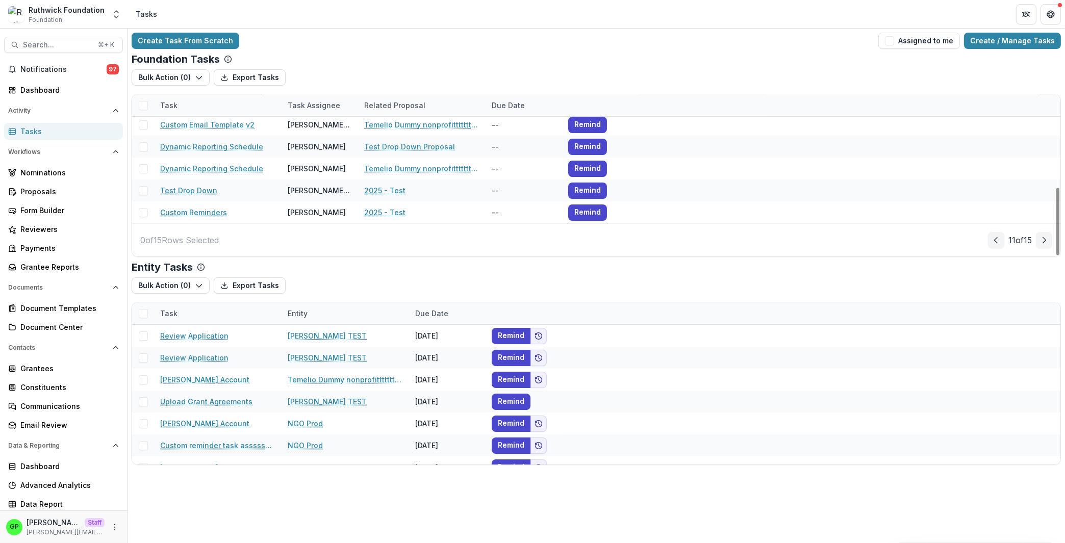
click at [1003, 241] on div "11 of 15" at bounding box center [1020, 240] width 64 height 16
click at [1002, 241] on div "11 of 15" at bounding box center [1020, 240] width 64 height 16
click at [1001, 241] on div "11 of 15" at bounding box center [1020, 240] width 64 height 16
click at [1001, 240] on button "Prev Page" at bounding box center [996, 240] width 16 height 16
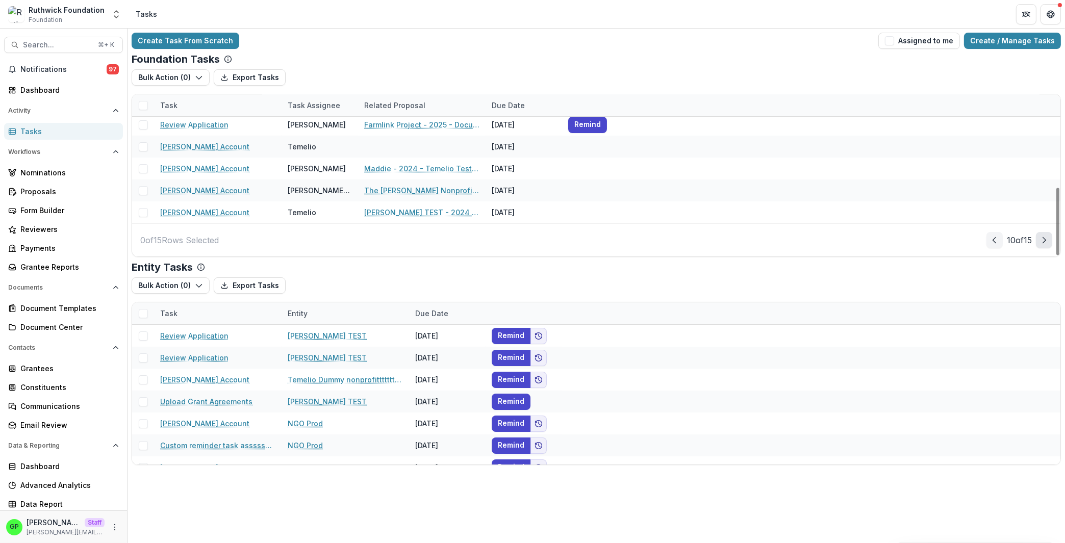
click at [1039, 238] on button "Next Page" at bounding box center [1044, 240] width 16 height 16
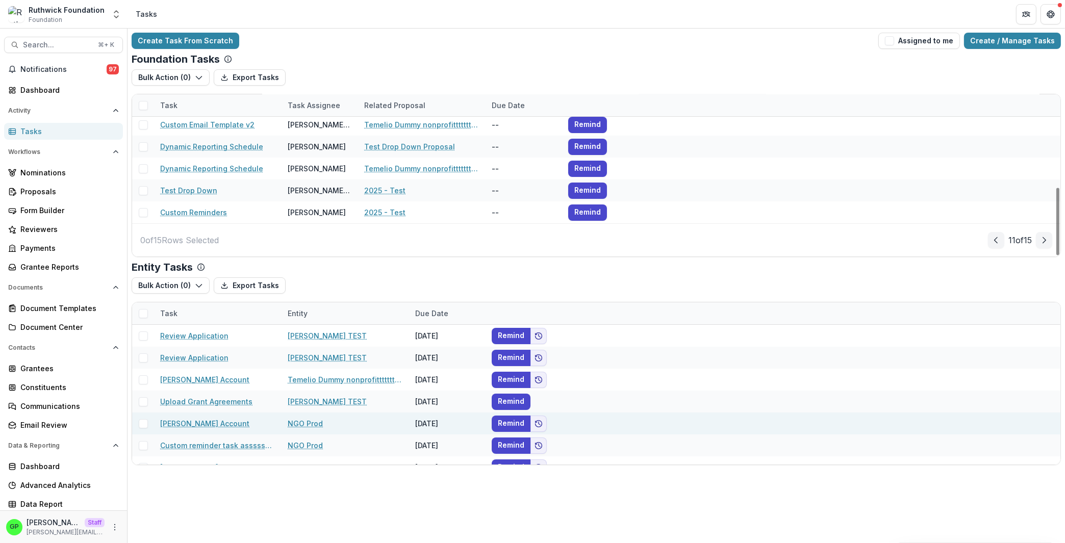
click at [995, 241] on icon "Prev Page" at bounding box center [996, 240] width 8 height 8
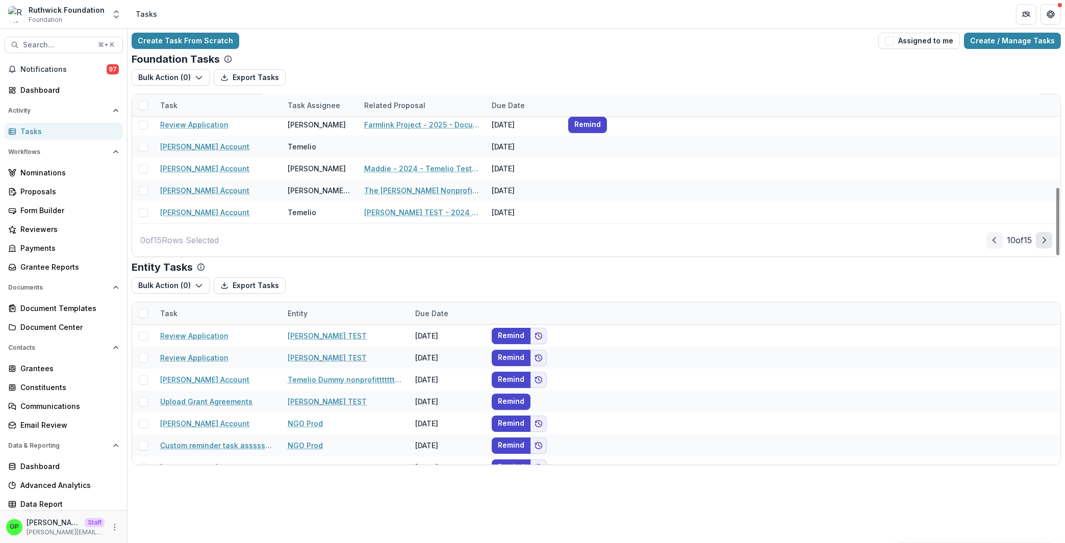
click at [1038, 238] on button "Next Page" at bounding box center [1044, 240] width 16 height 16
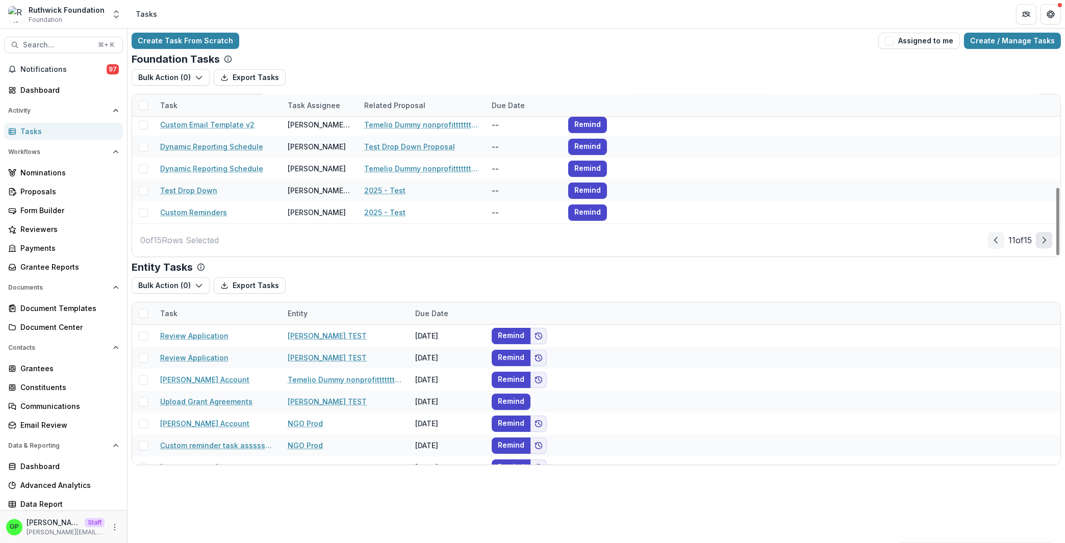
click at [1044, 241] on icon "Next Page" at bounding box center [1044, 240] width 8 height 8
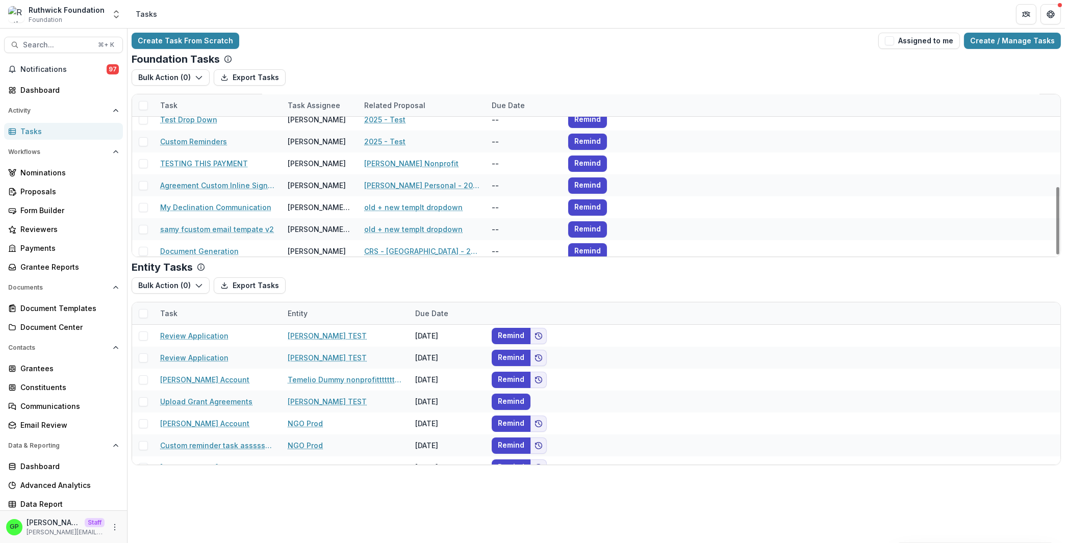
scroll to position [0, 0]
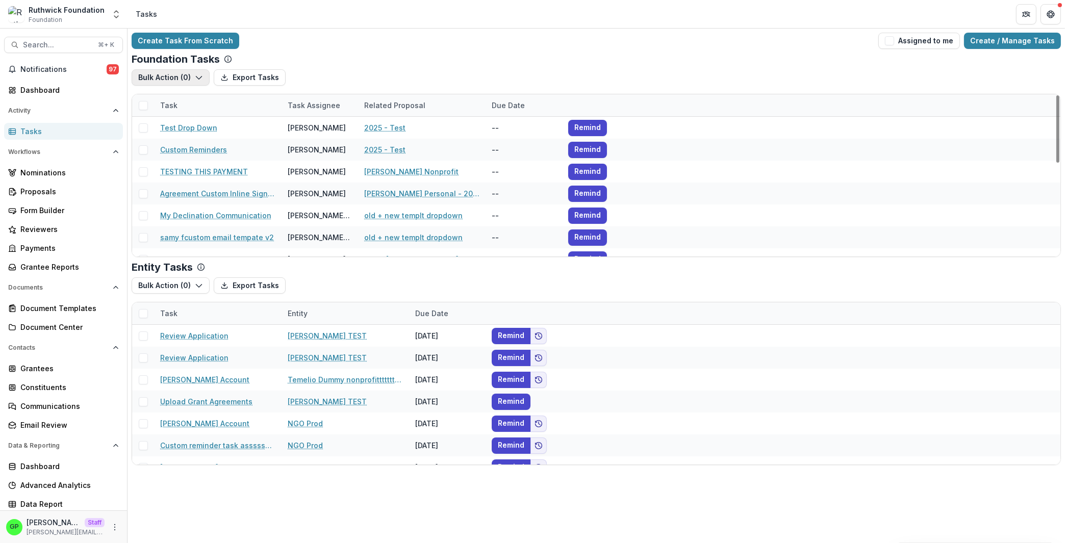
click at [192, 79] on button "Bulk Action ( 0 )" at bounding box center [171, 77] width 78 height 16
click at [207, 102] on button "Payment Schedule Tasks" at bounding box center [194, 100] width 120 height 17
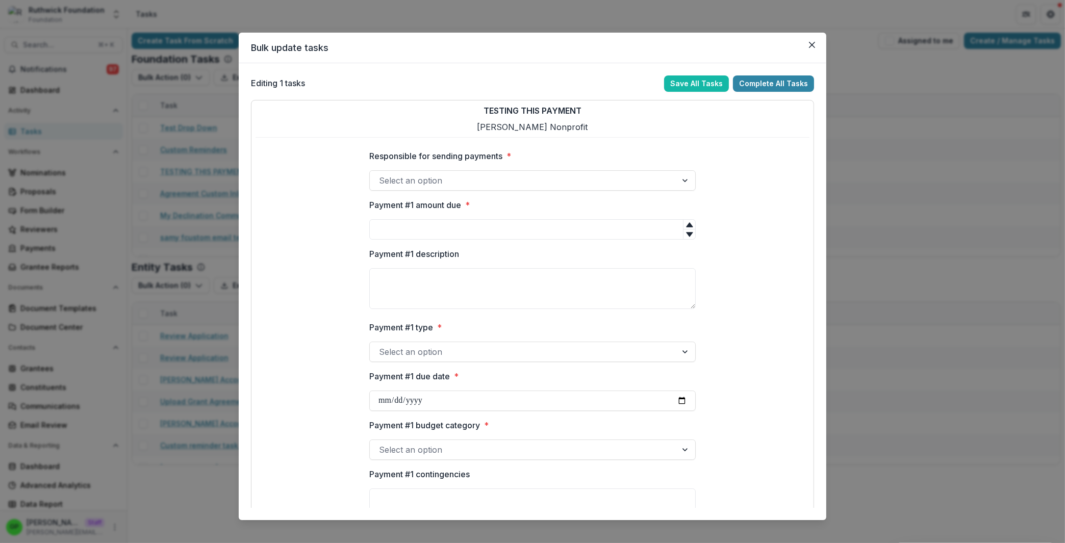
click at [809, 45] on icon "Close" at bounding box center [812, 45] width 6 height 6
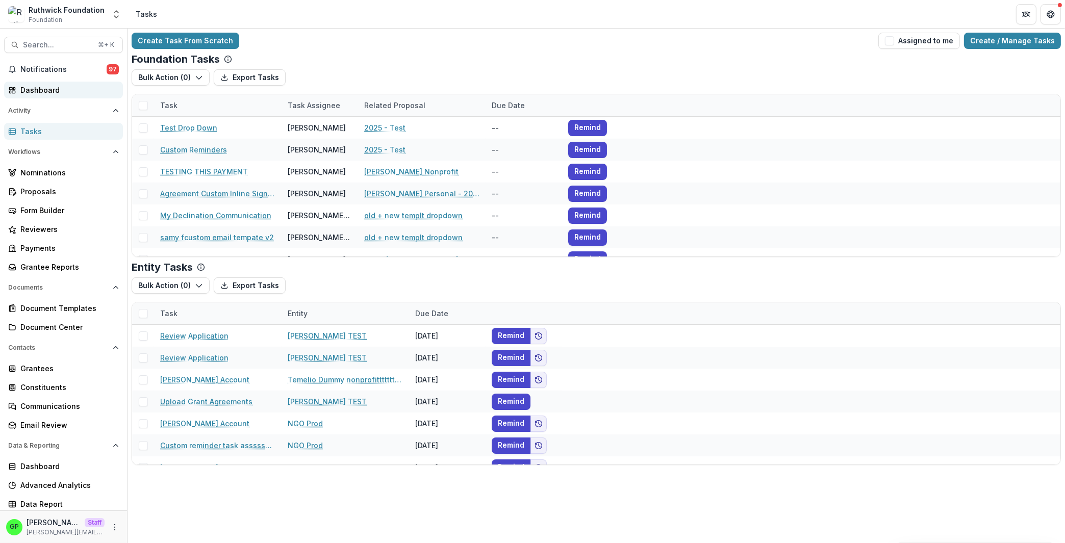
click at [53, 91] on div "Dashboard" at bounding box center [67, 90] width 94 height 11
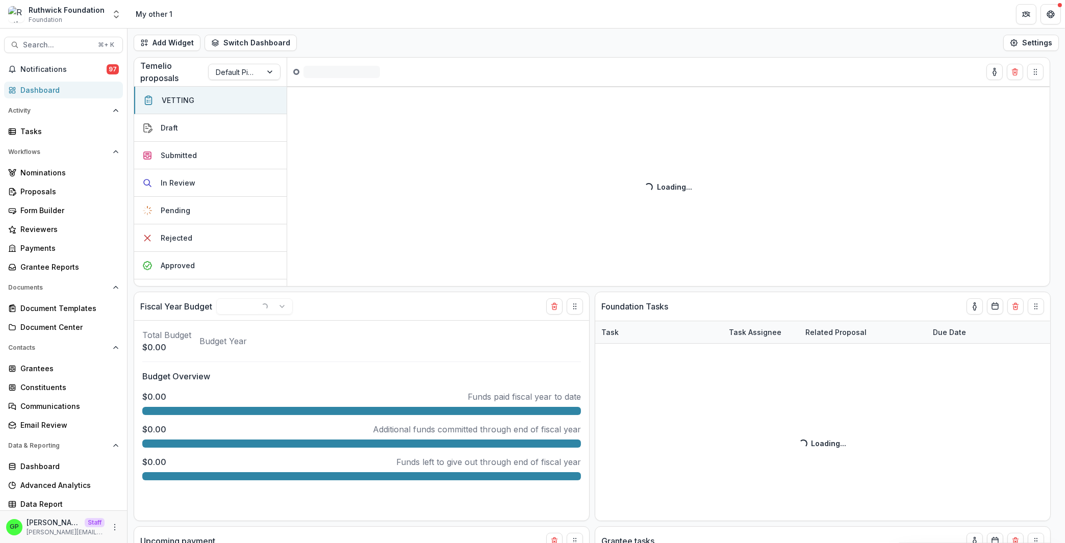
select select "**********"
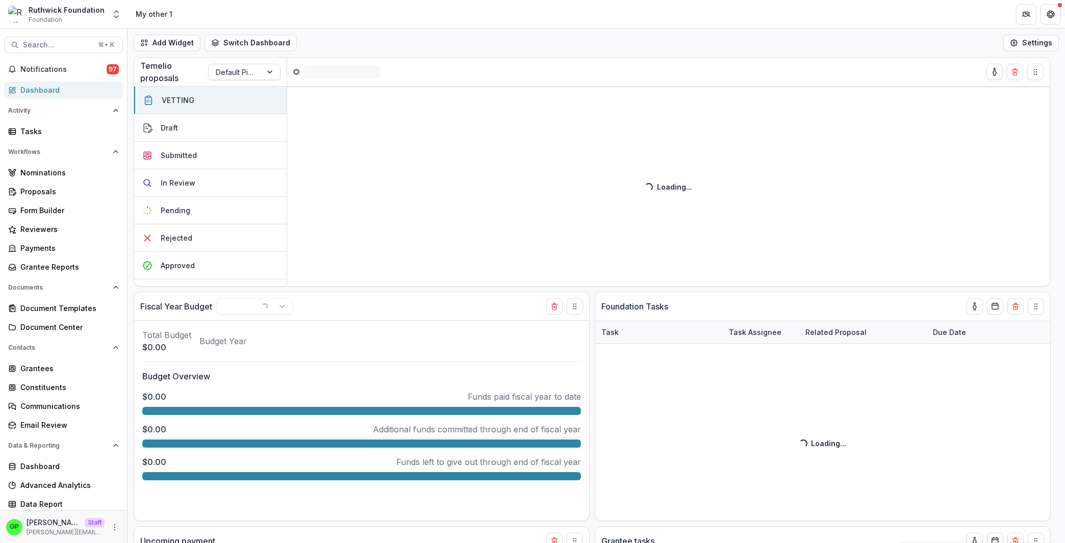
select select "**********"
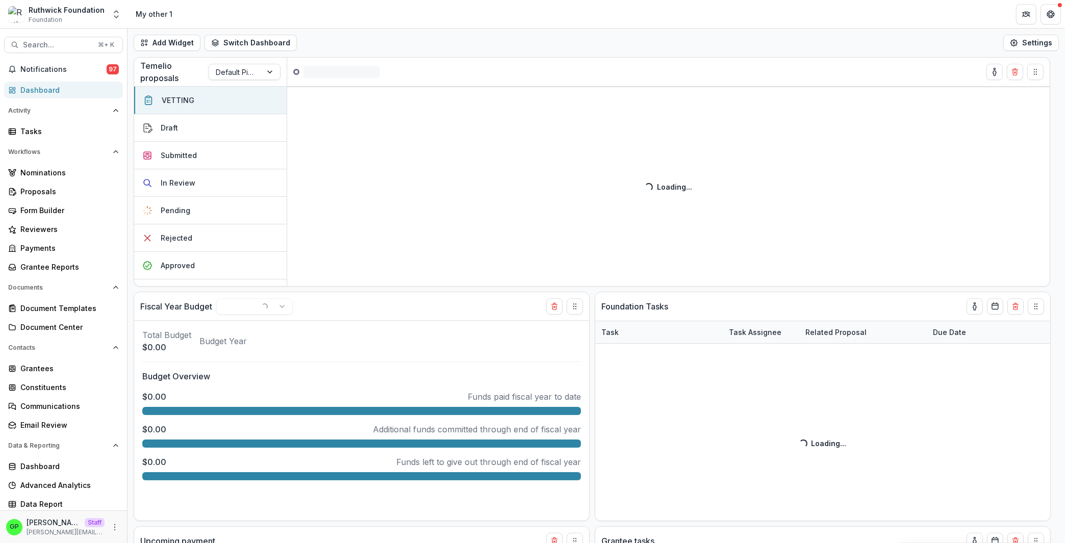
select select "**********"
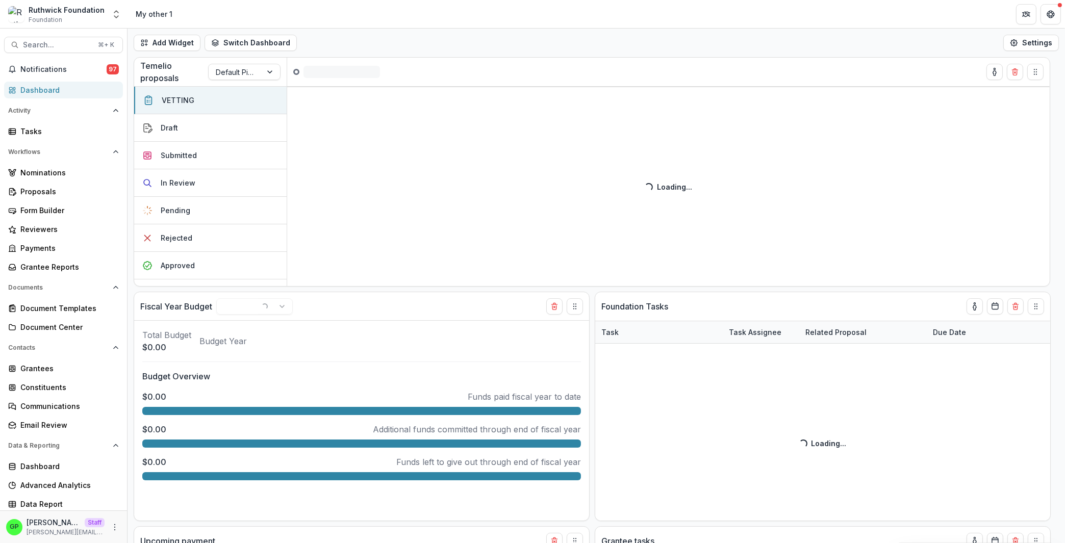
select select "**********"
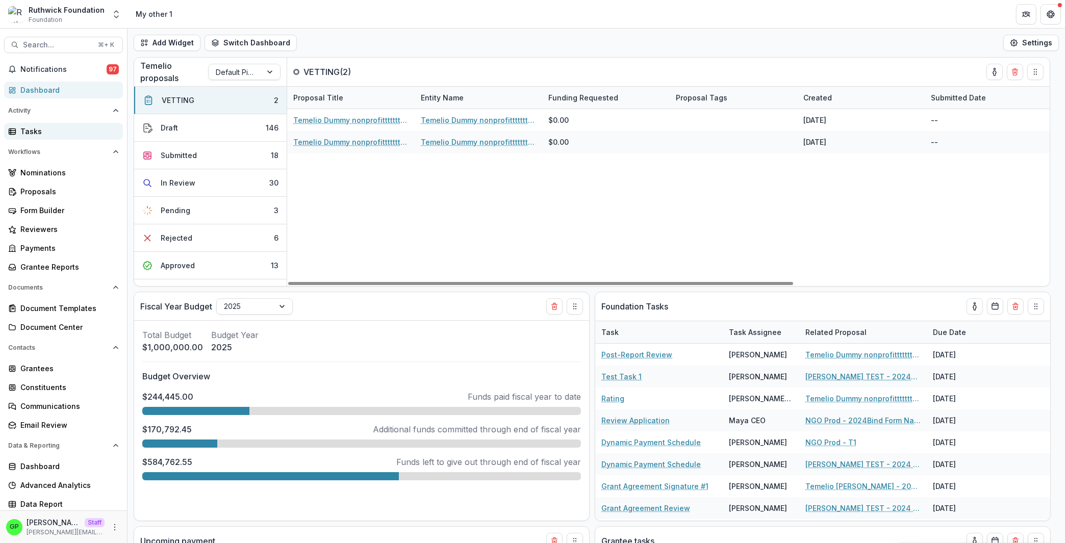
click at [43, 138] on link "Tasks" at bounding box center [63, 131] width 119 height 17
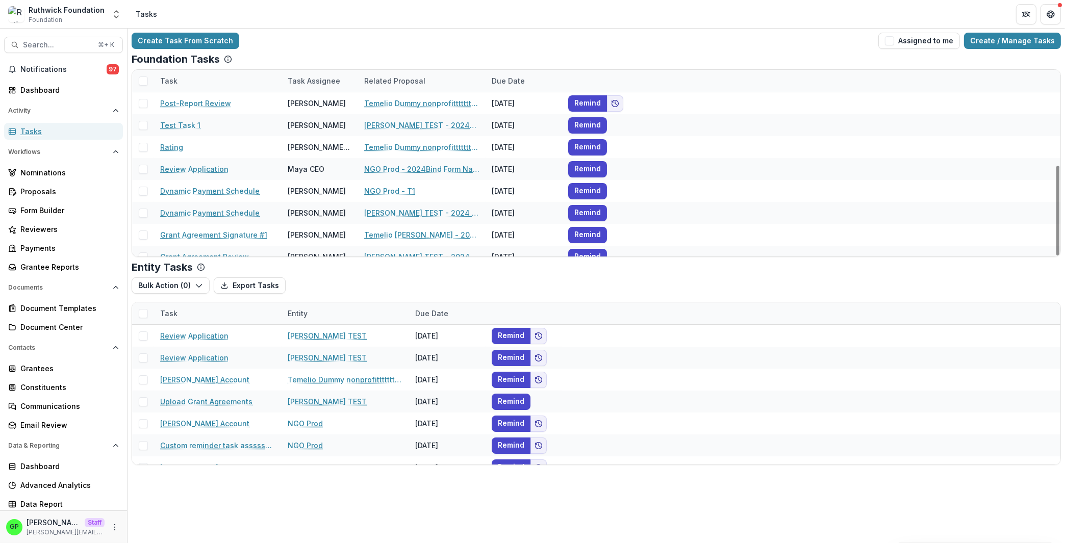
scroll to position [198, 0]
